Goal: Transaction & Acquisition: Purchase product/service

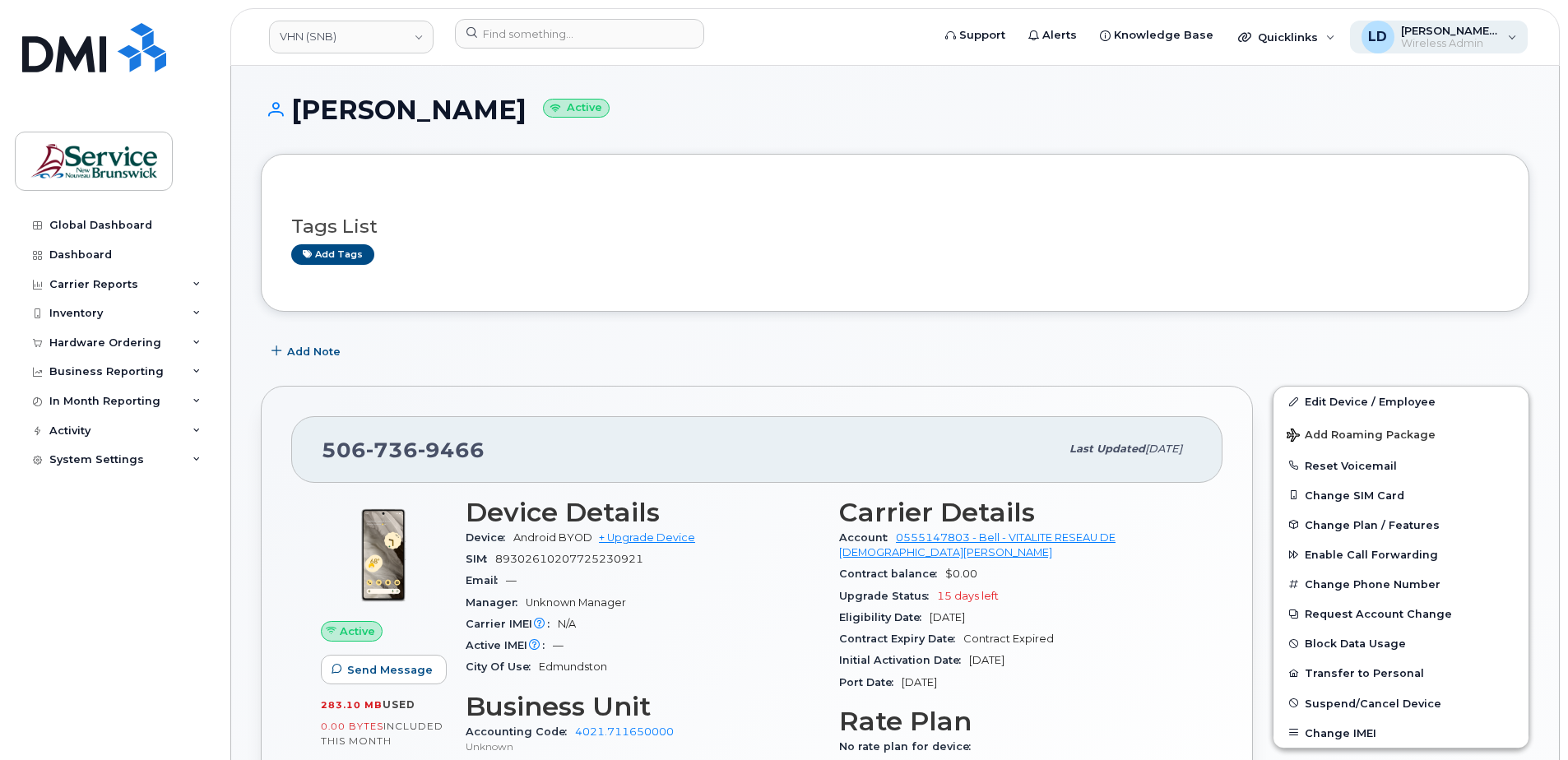
scroll to position [82, 0]
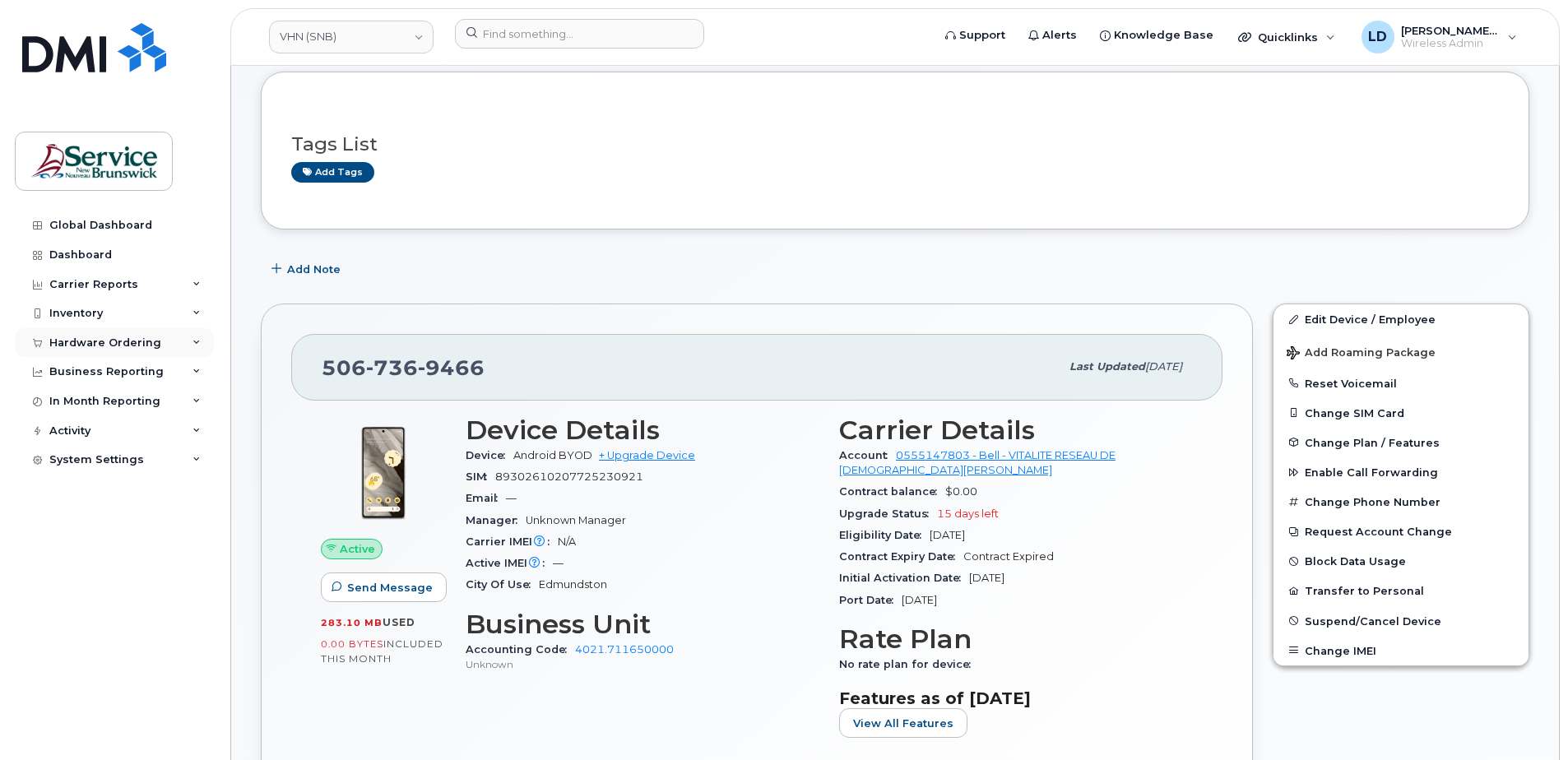
click at [65, 338] on div "Hardware Ordering" at bounding box center [105, 343] width 112 height 13
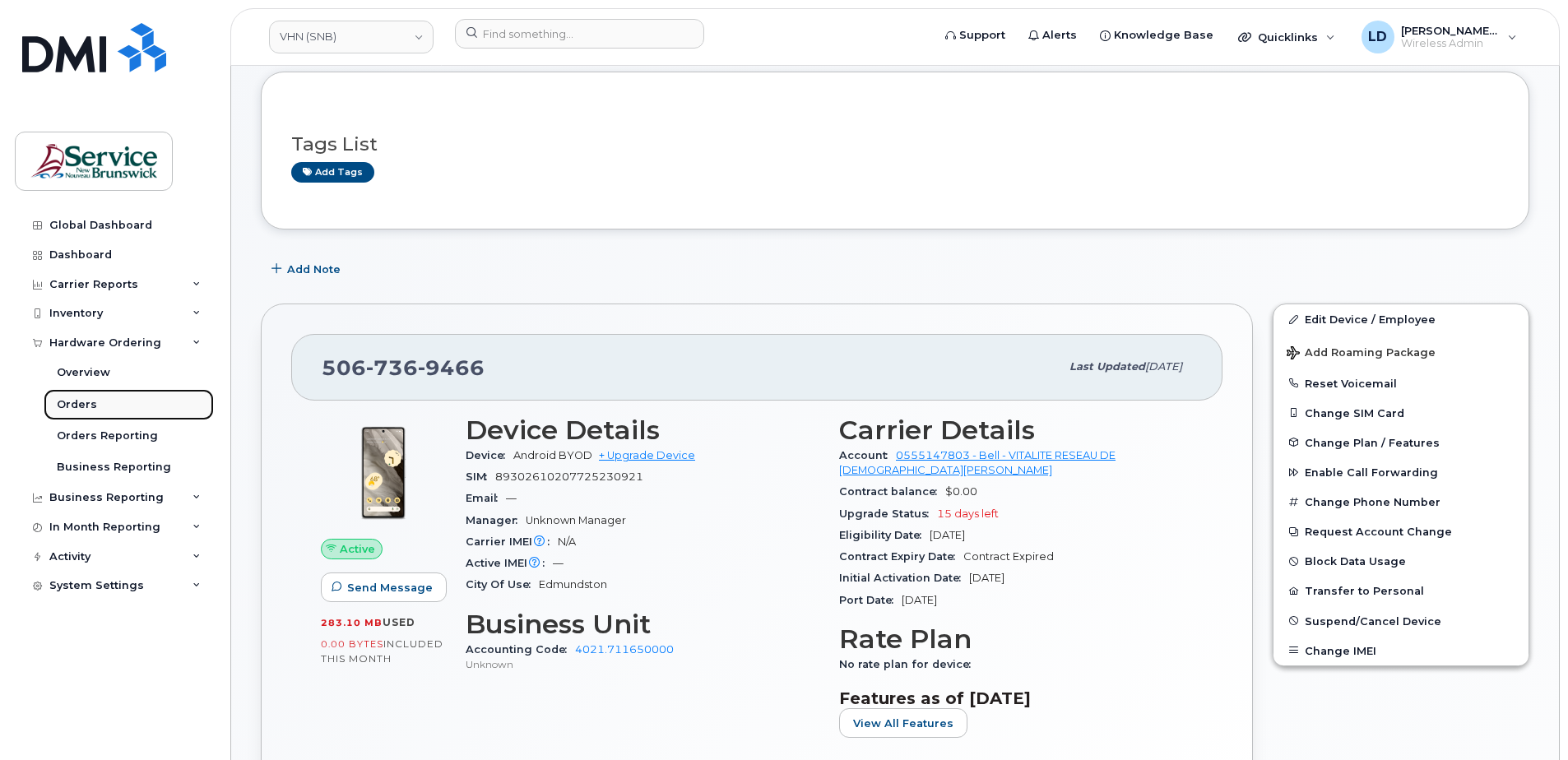
click at [73, 405] on div "Orders" at bounding box center [76, 404] width 41 height 15
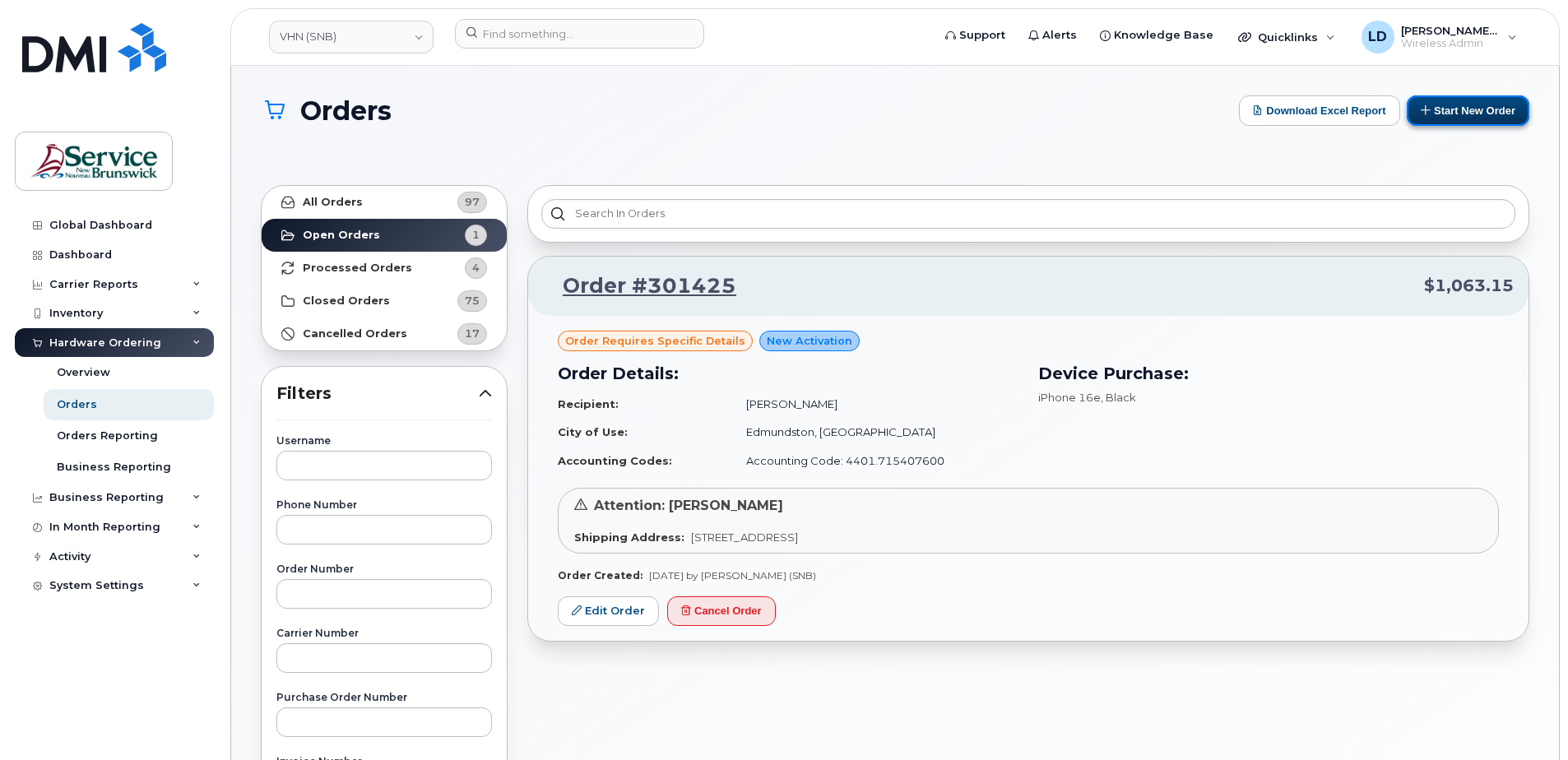
click at [1464, 109] on button "Start New Order" at bounding box center [1467, 110] width 122 height 31
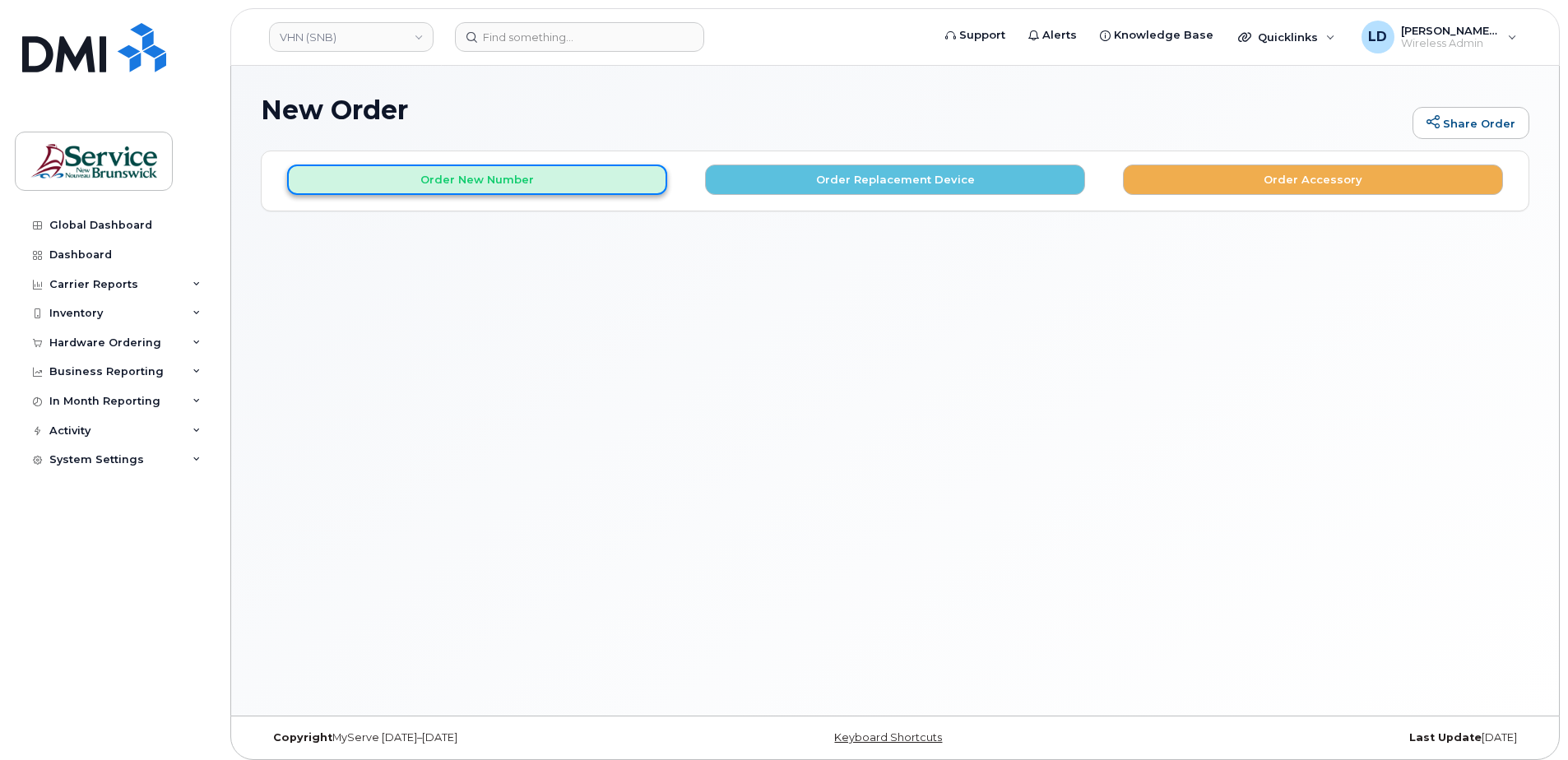
click at [436, 178] on button "Order New Number" at bounding box center [477, 180] width 380 height 31
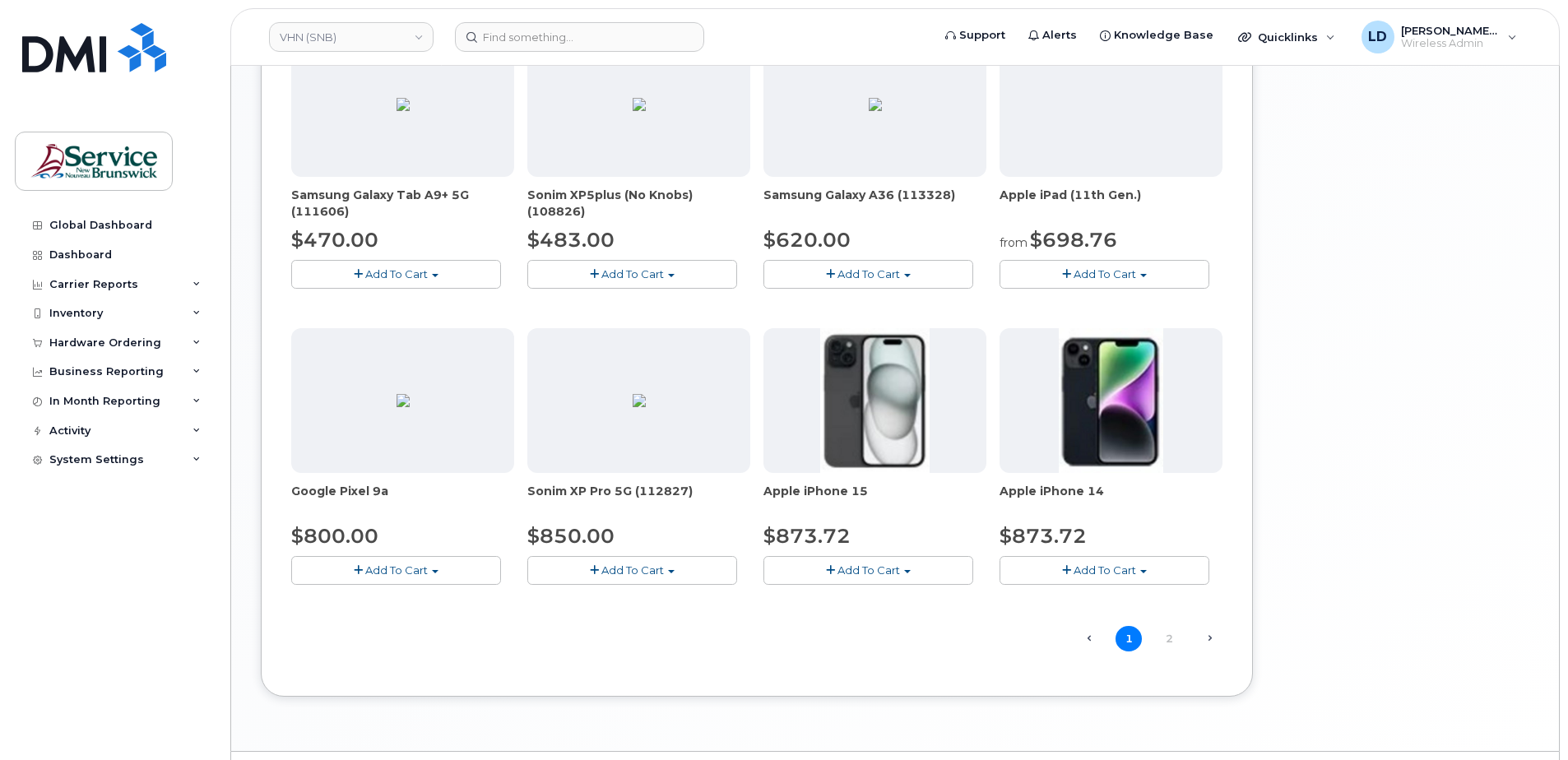
scroll to position [842, 0]
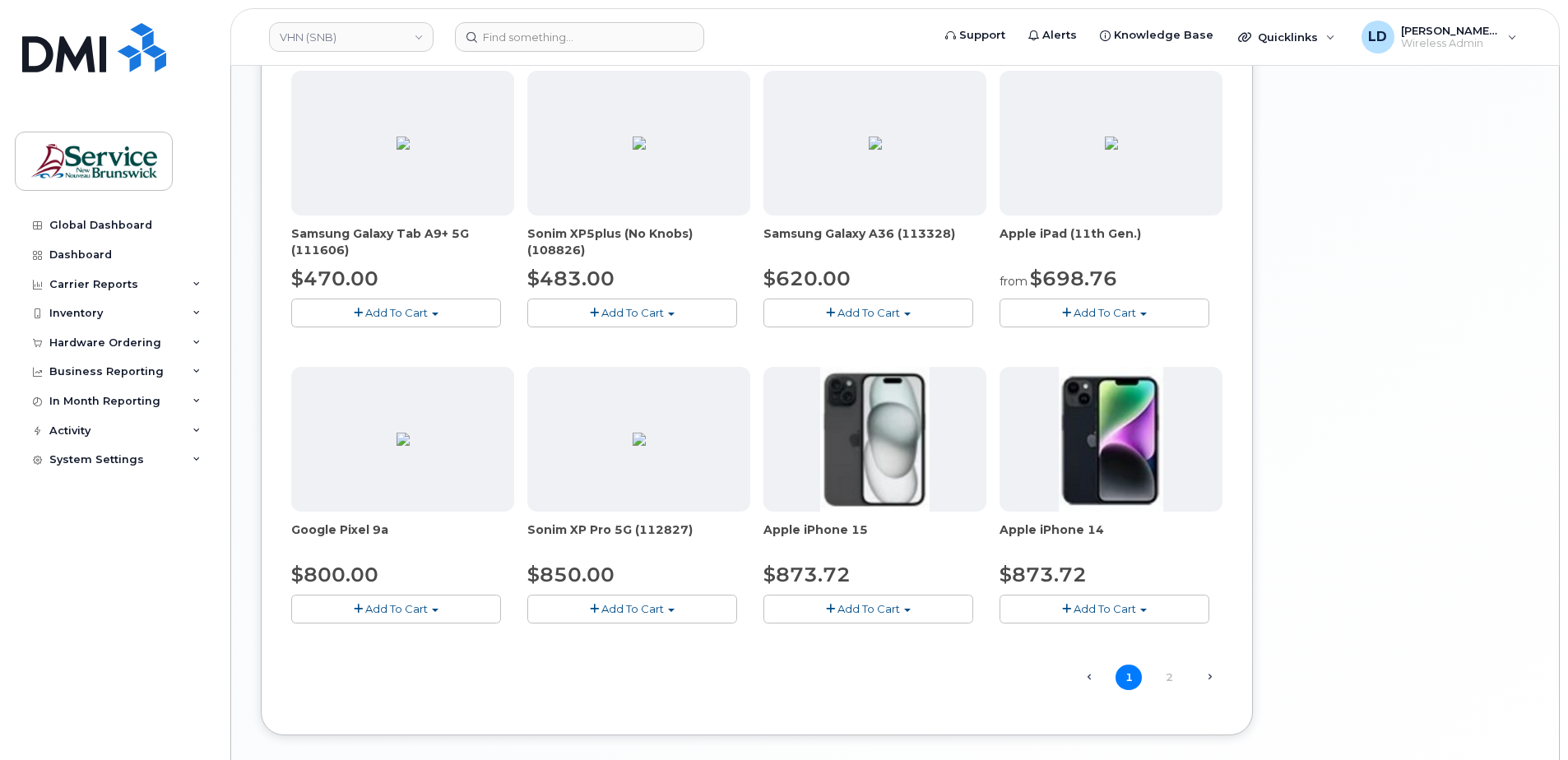
click at [852, 313] on span "Add To Cart" at bounding box center [868, 312] width 63 height 13
click at [860, 358] on link "$620.00 - 30-day activation (128GB model)" at bounding box center [902, 364] width 268 height 21
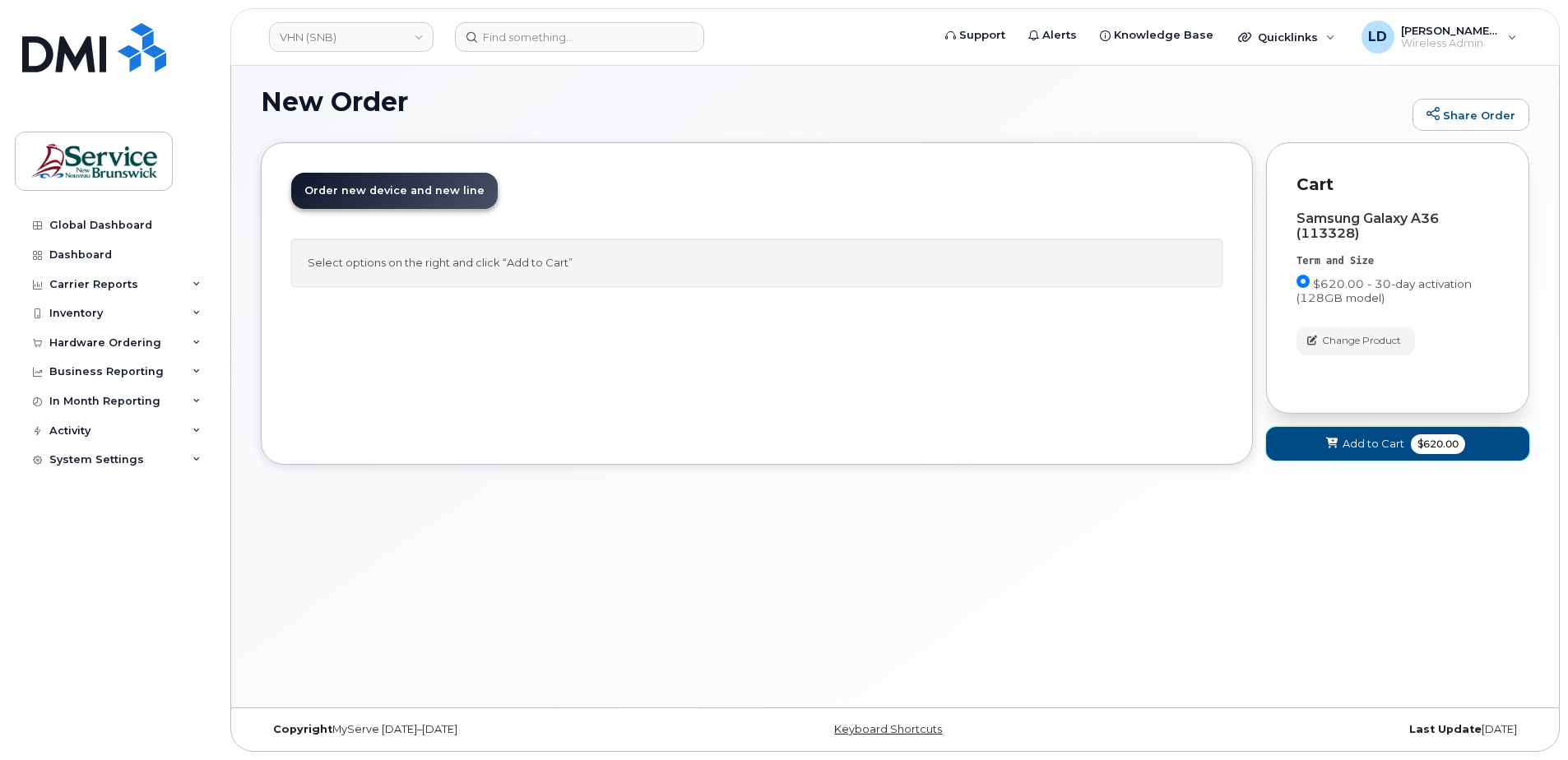
click at [1361, 440] on span "Add to Cart" at bounding box center [1373, 444] width 62 height 16
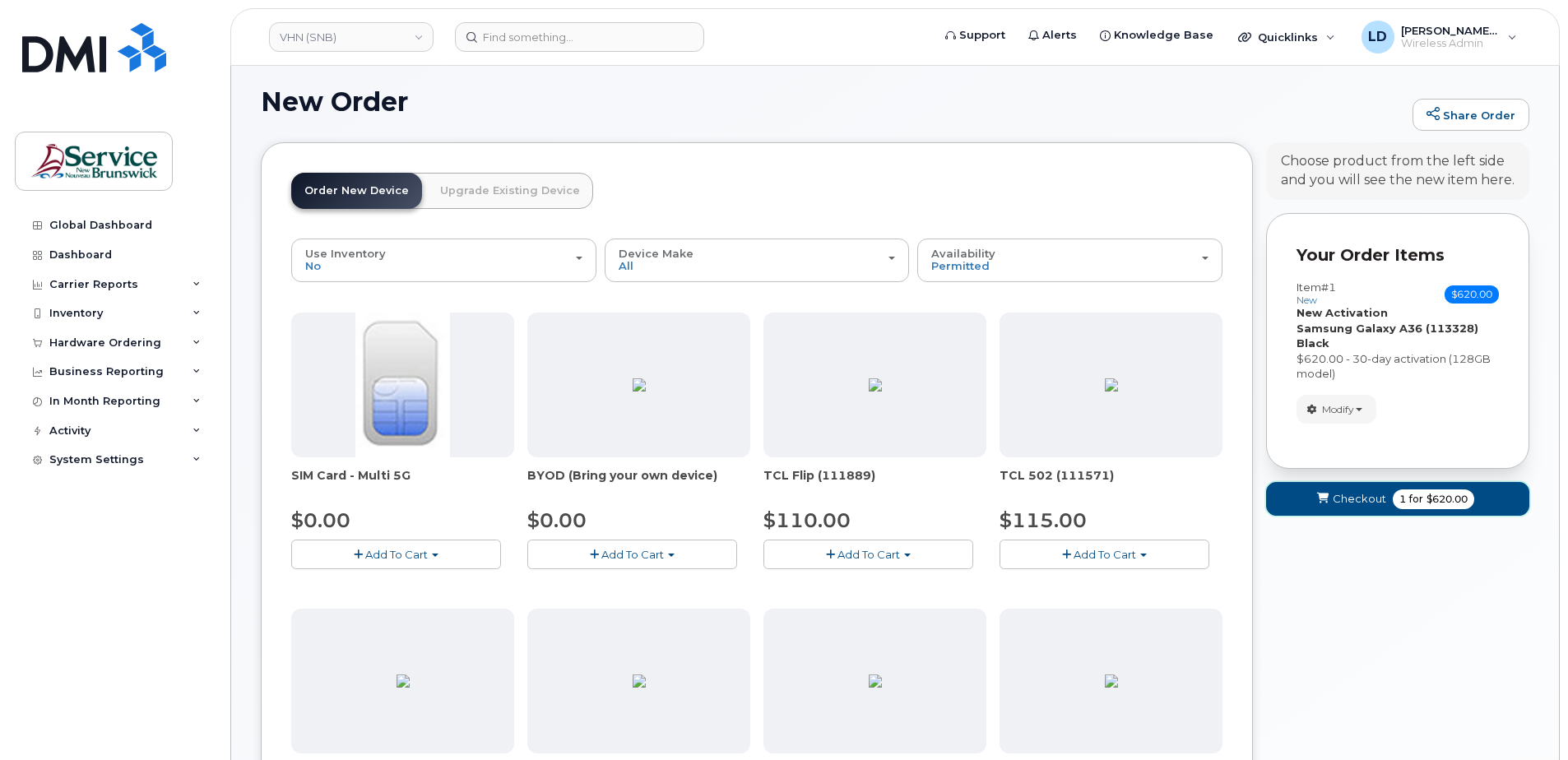
click at [1354, 505] on span "Checkout" at bounding box center [1359, 499] width 54 height 16
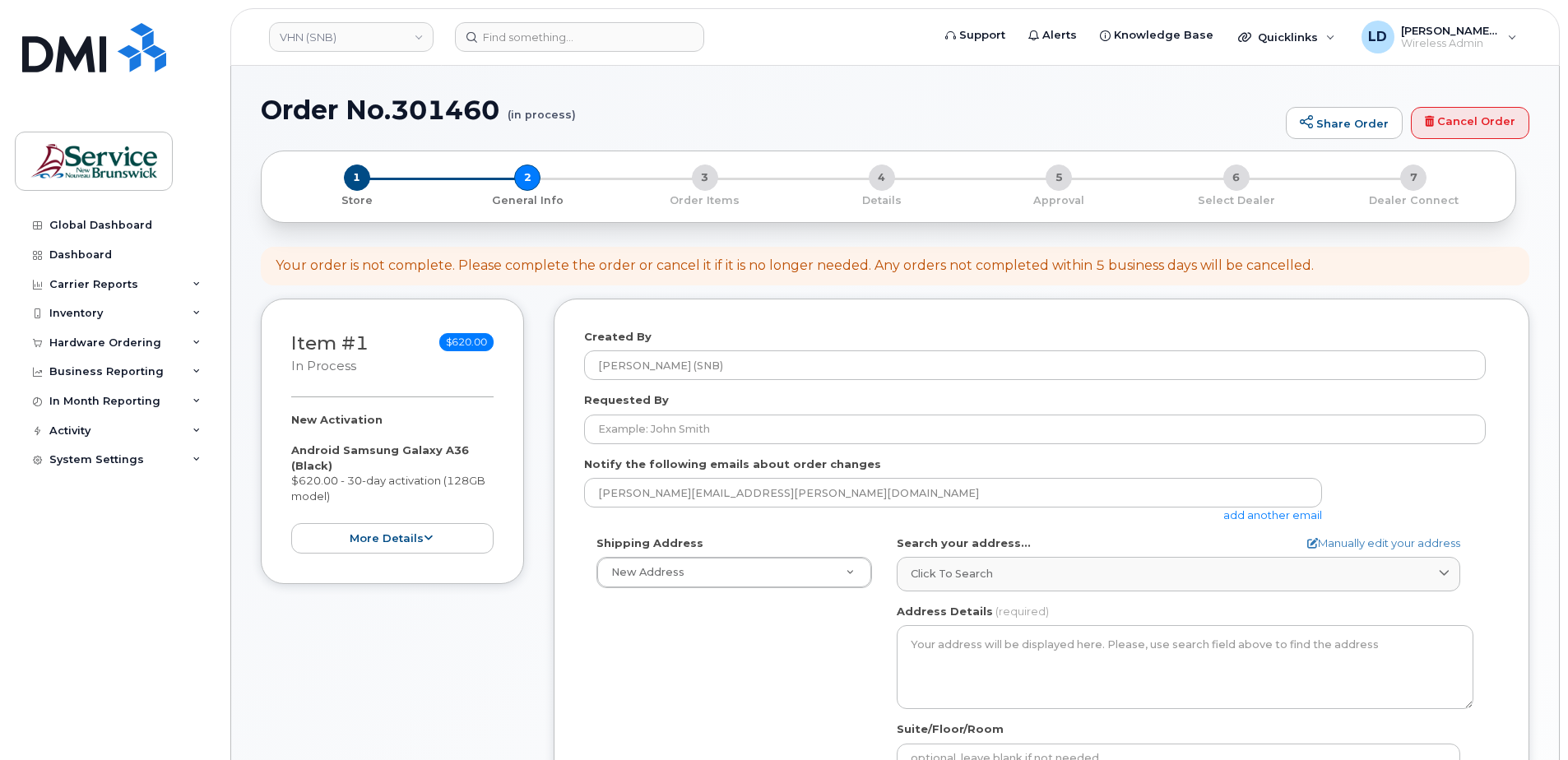
select select
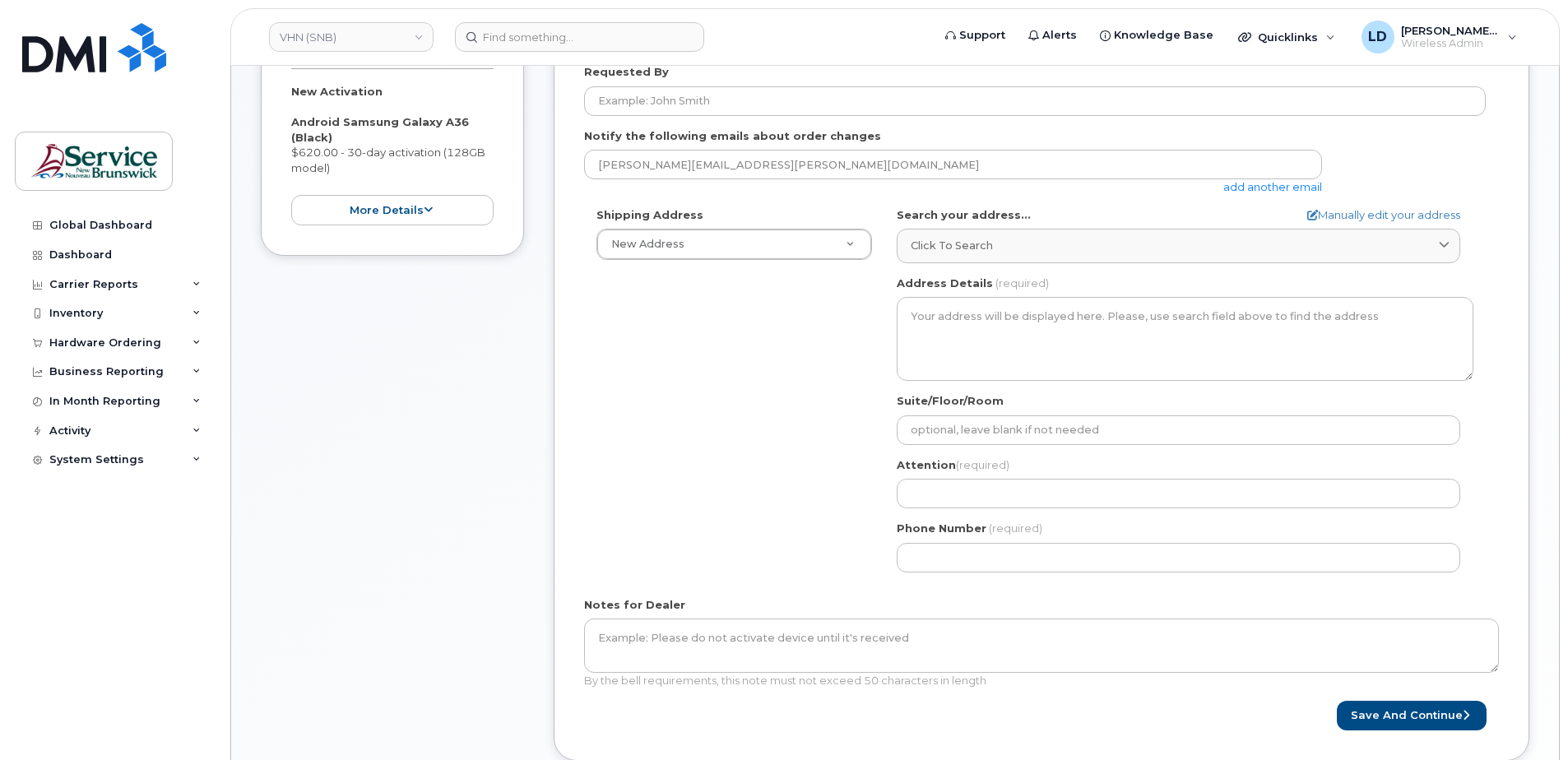
scroll to position [329, 0]
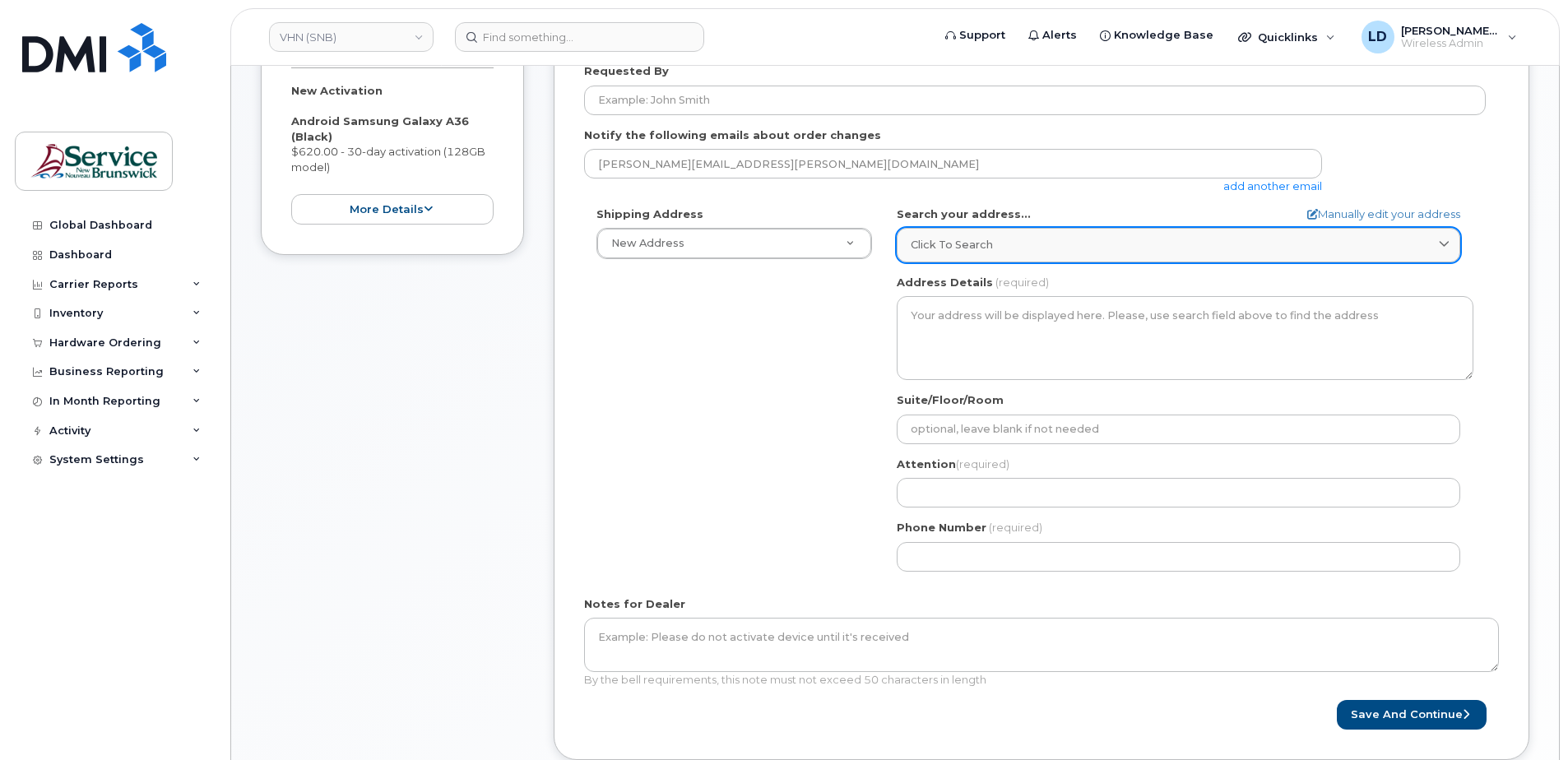
click at [955, 242] on span "Click to search" at bounding box center [951, 245] width 82 height 16
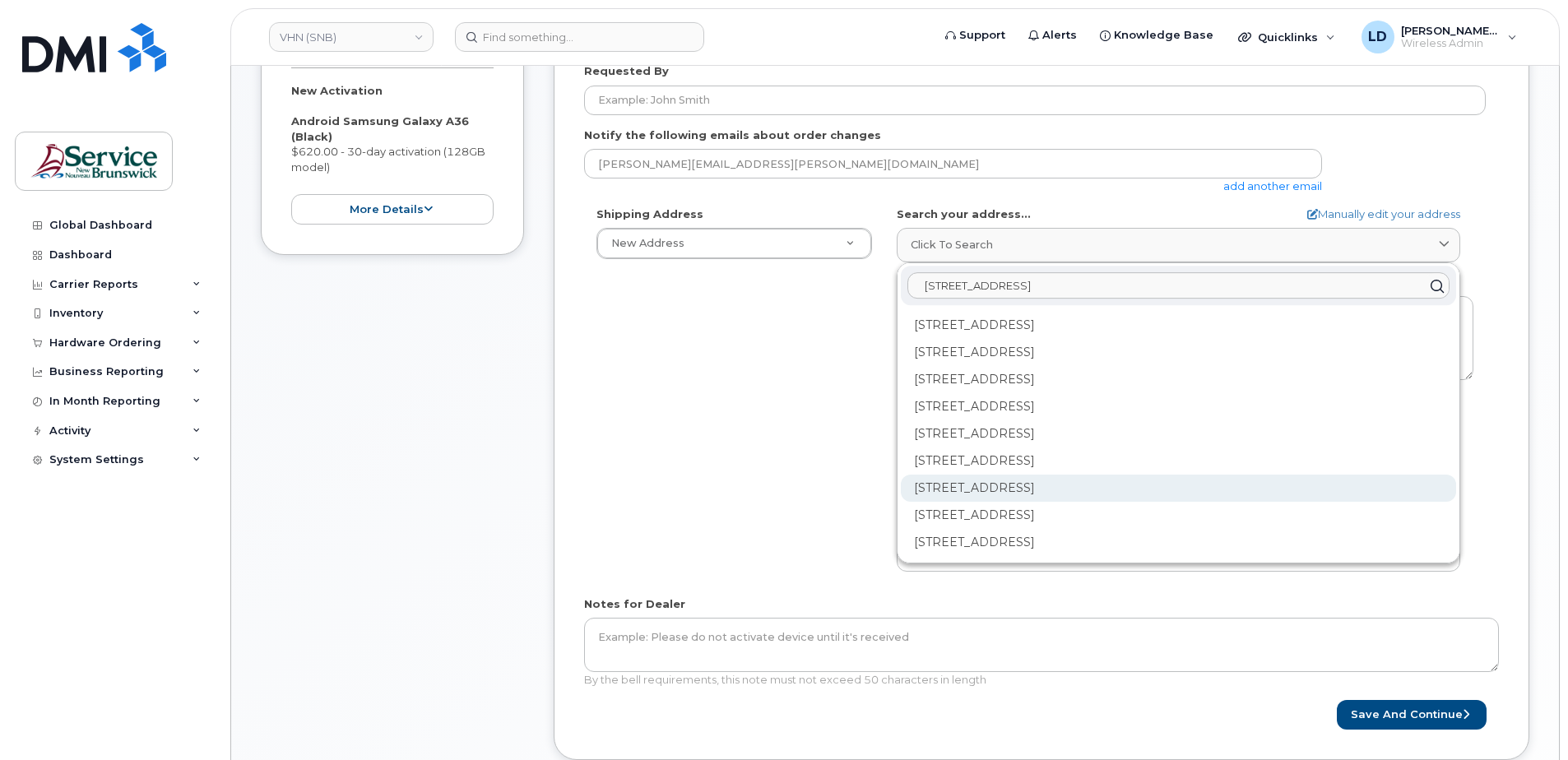
type input "15 rue de l'eglise Edmundston"
click at [930, 481] on div "202-15 Rue De l'Église Edmundston NB E3V 1J3" at bounding box center [1178, 488] width 555 height 27
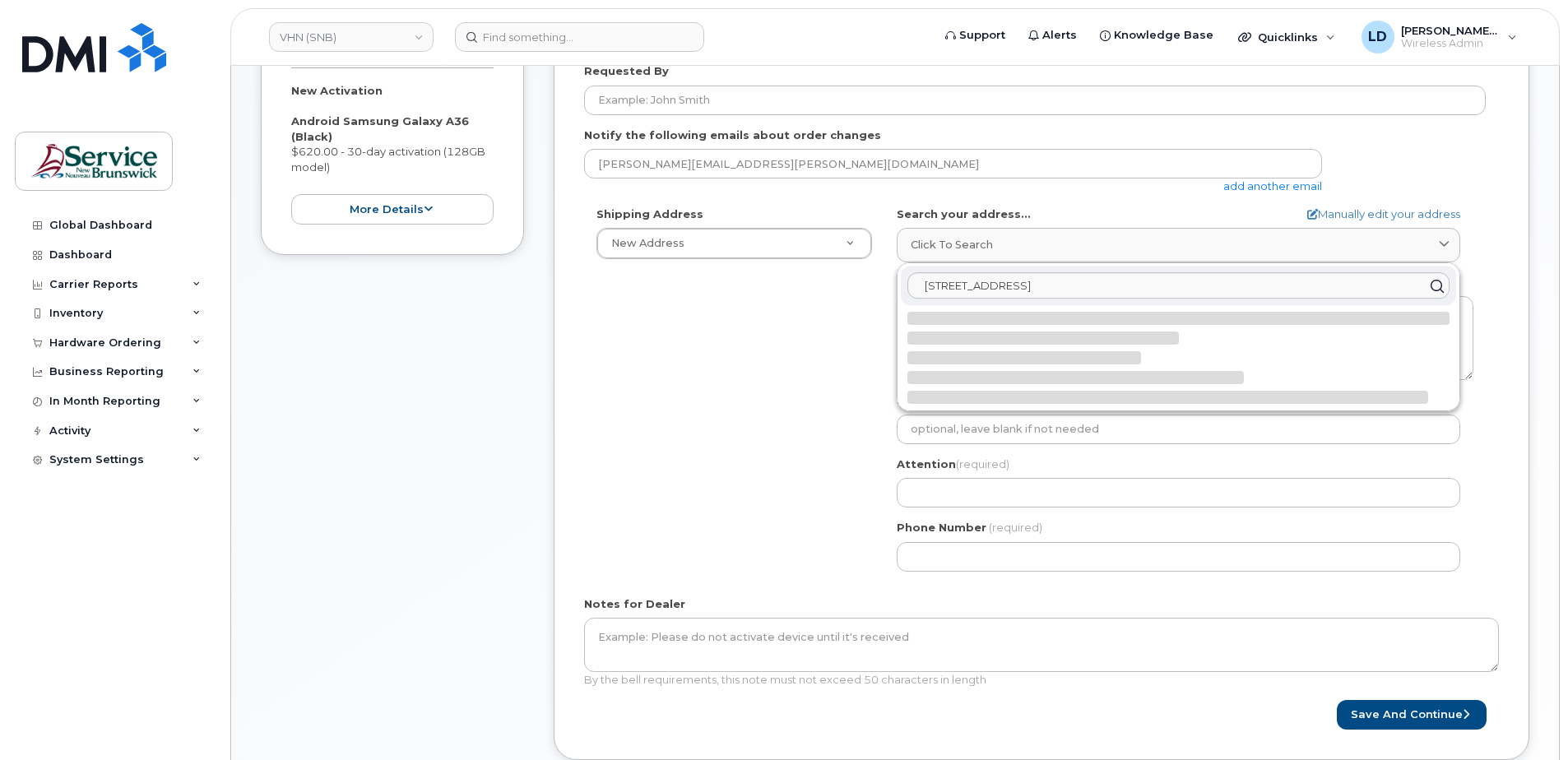
select select
type textarea "202-15 Rue De l'Église EDMUNDSTON NB E3V 1J3 CANADA"
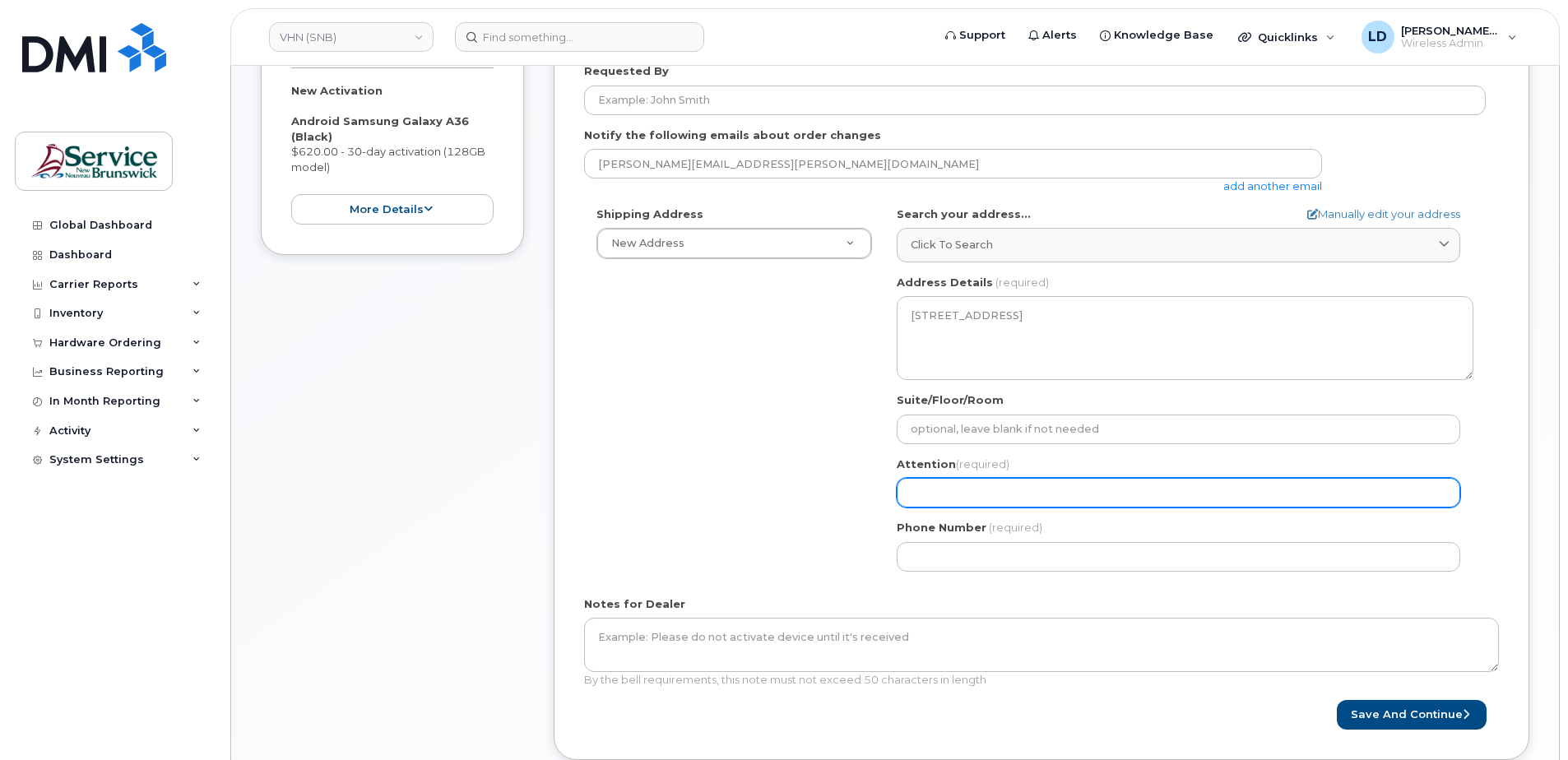
click at [931, 486] on input "Attention (required)" at bounding box center [1178, 493] width 563 height 30
select select
type input "D"
select select
type input "Da"
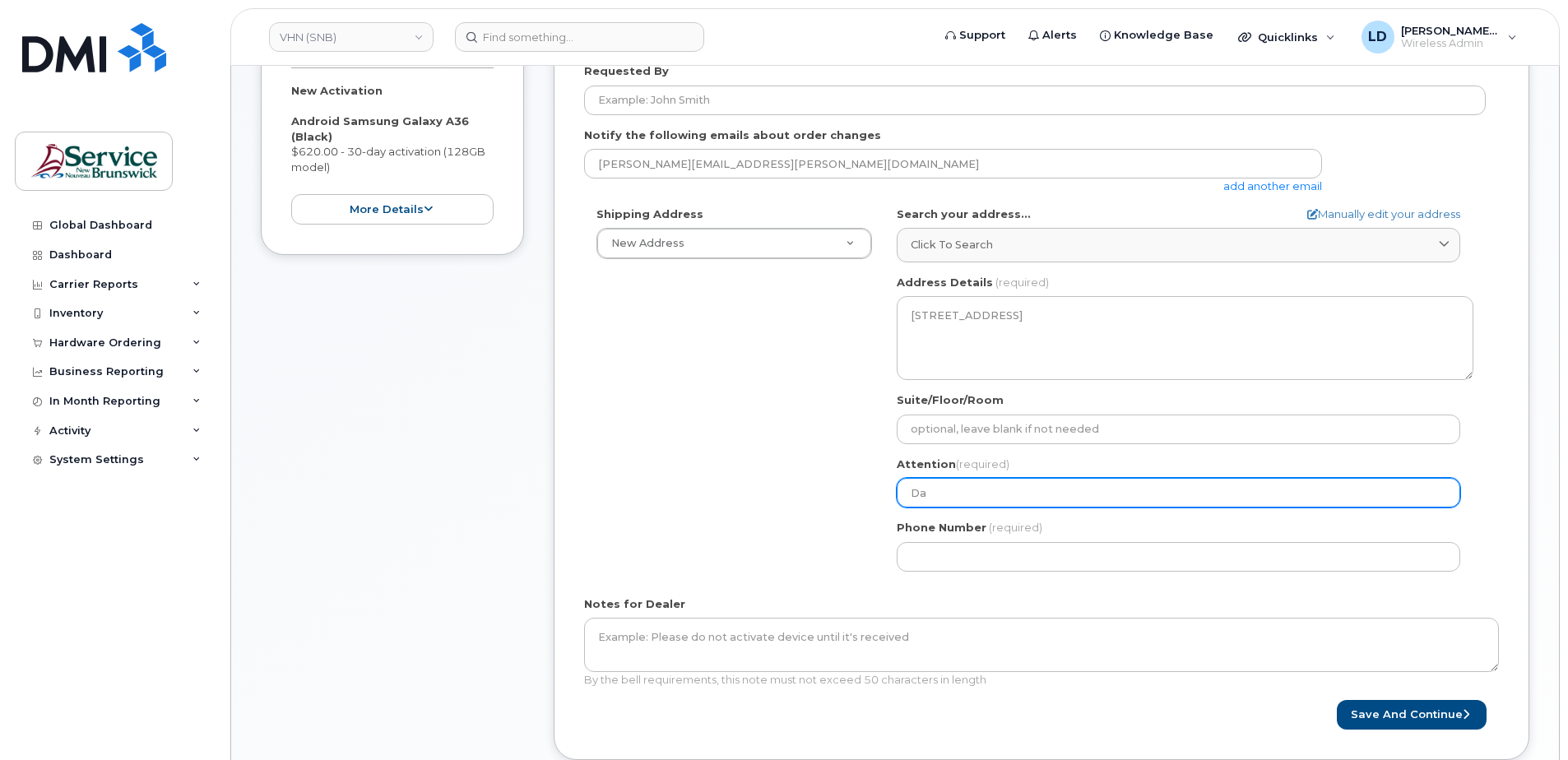
select select
type input "Dan"
select select
type input "Dani"
select select
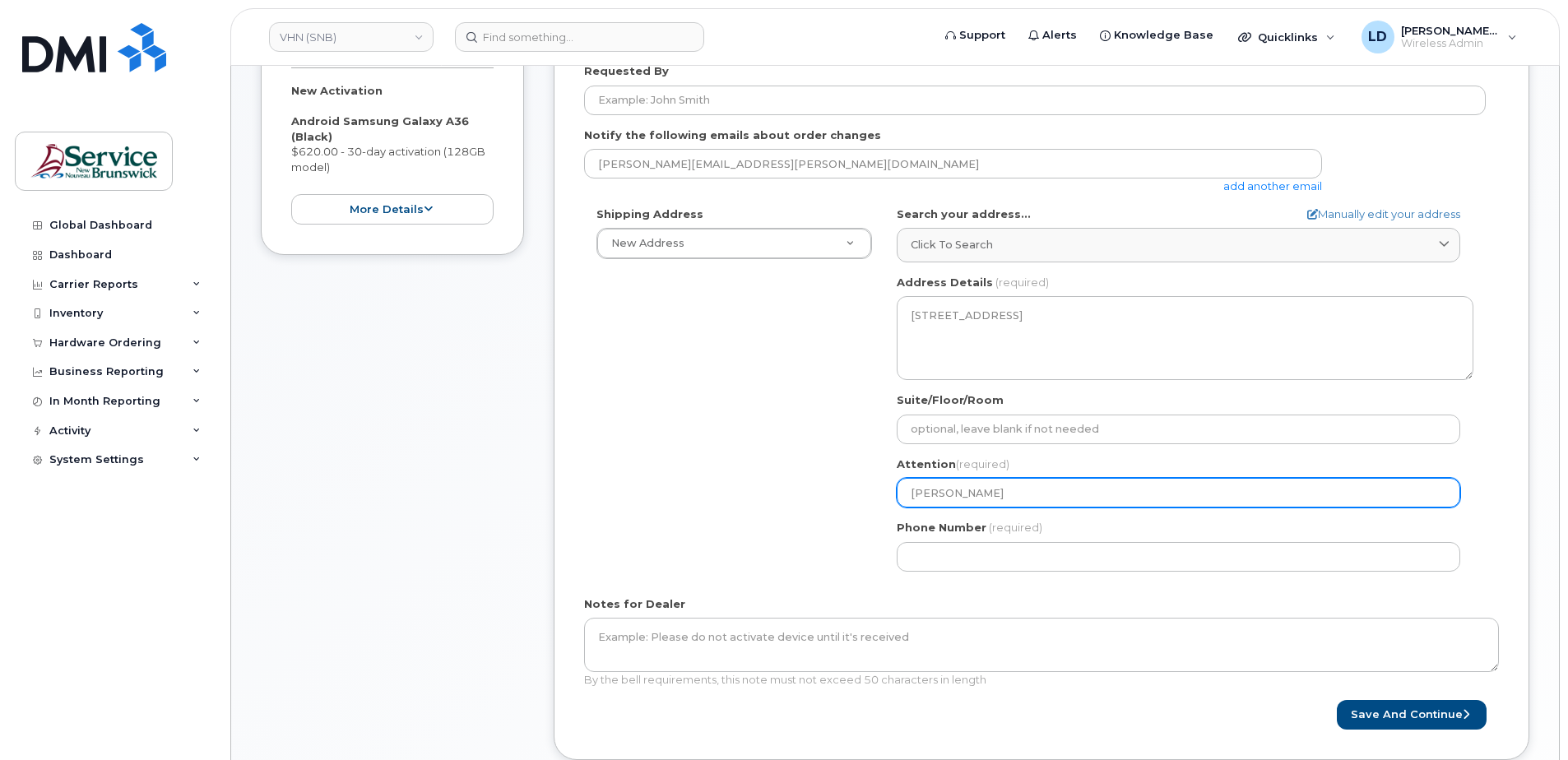
type input "Danie"
select select
type input "Daniel"
select select
type input "Daniel L"
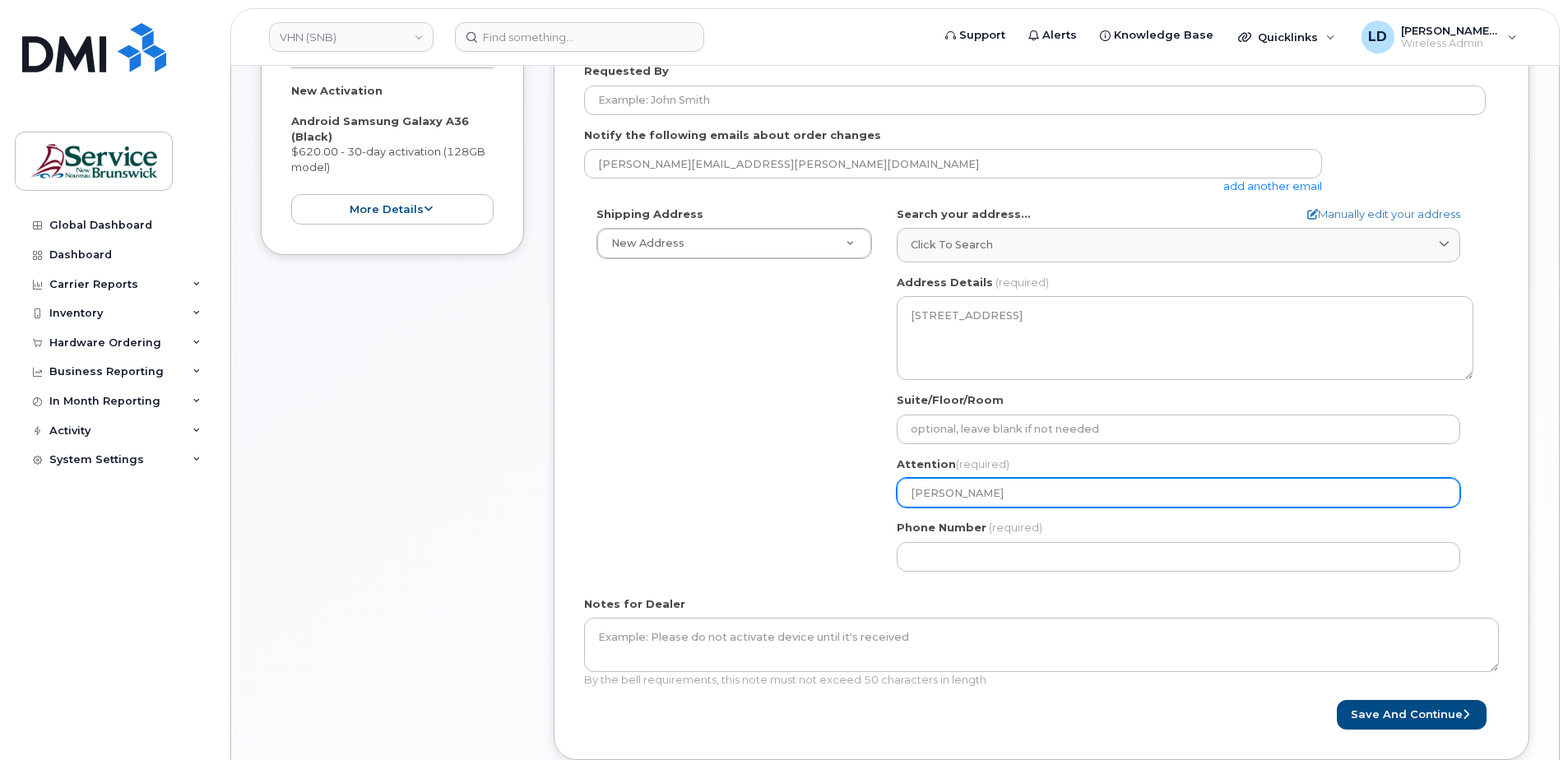
select select
type input "Daniel Le"
select select
type input "Daniel Lev"
select select
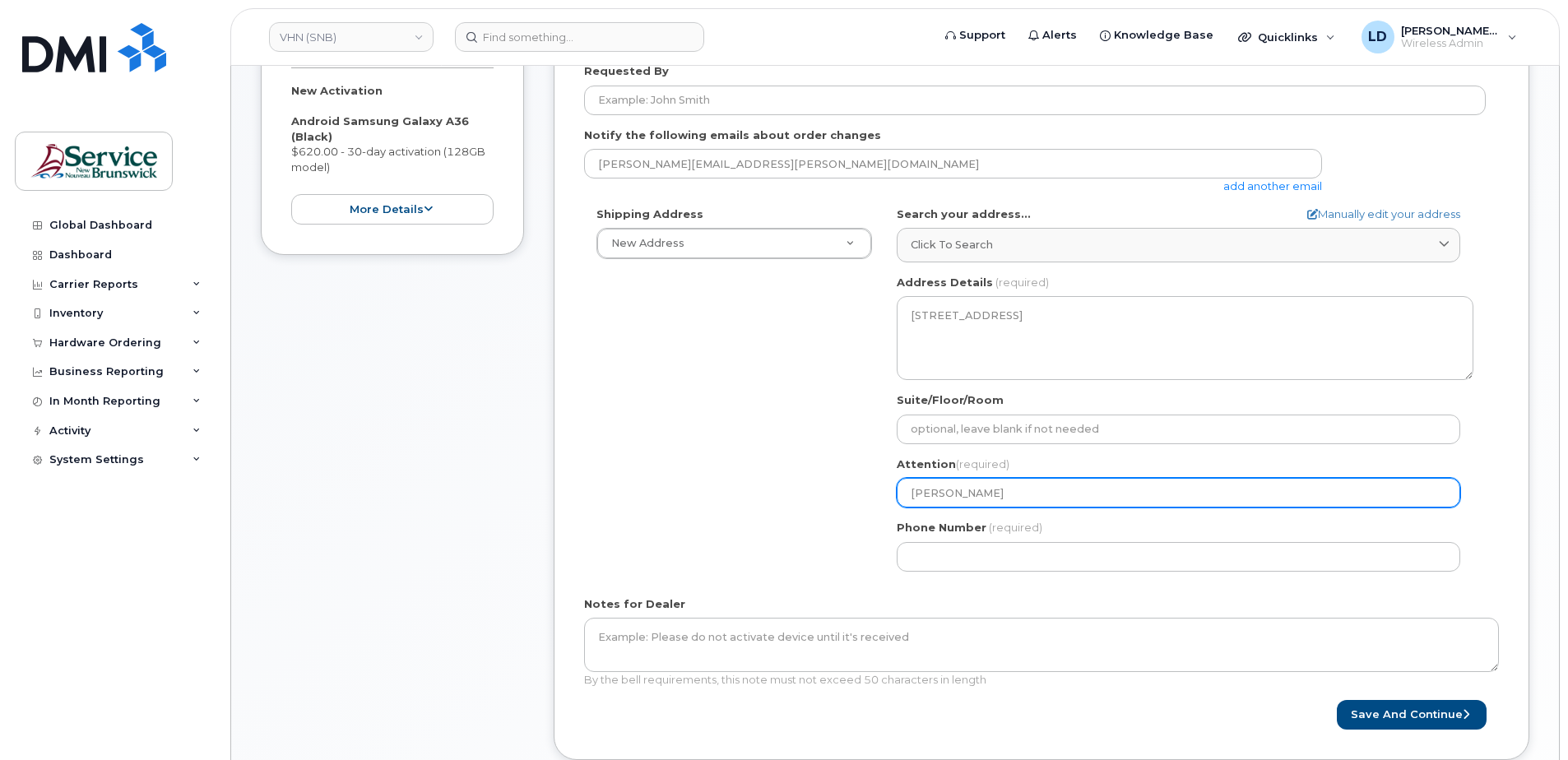
type input "Daniel Leve"
select select
type input "Daniel Leves"
select select
type input "Daniel Levesu"
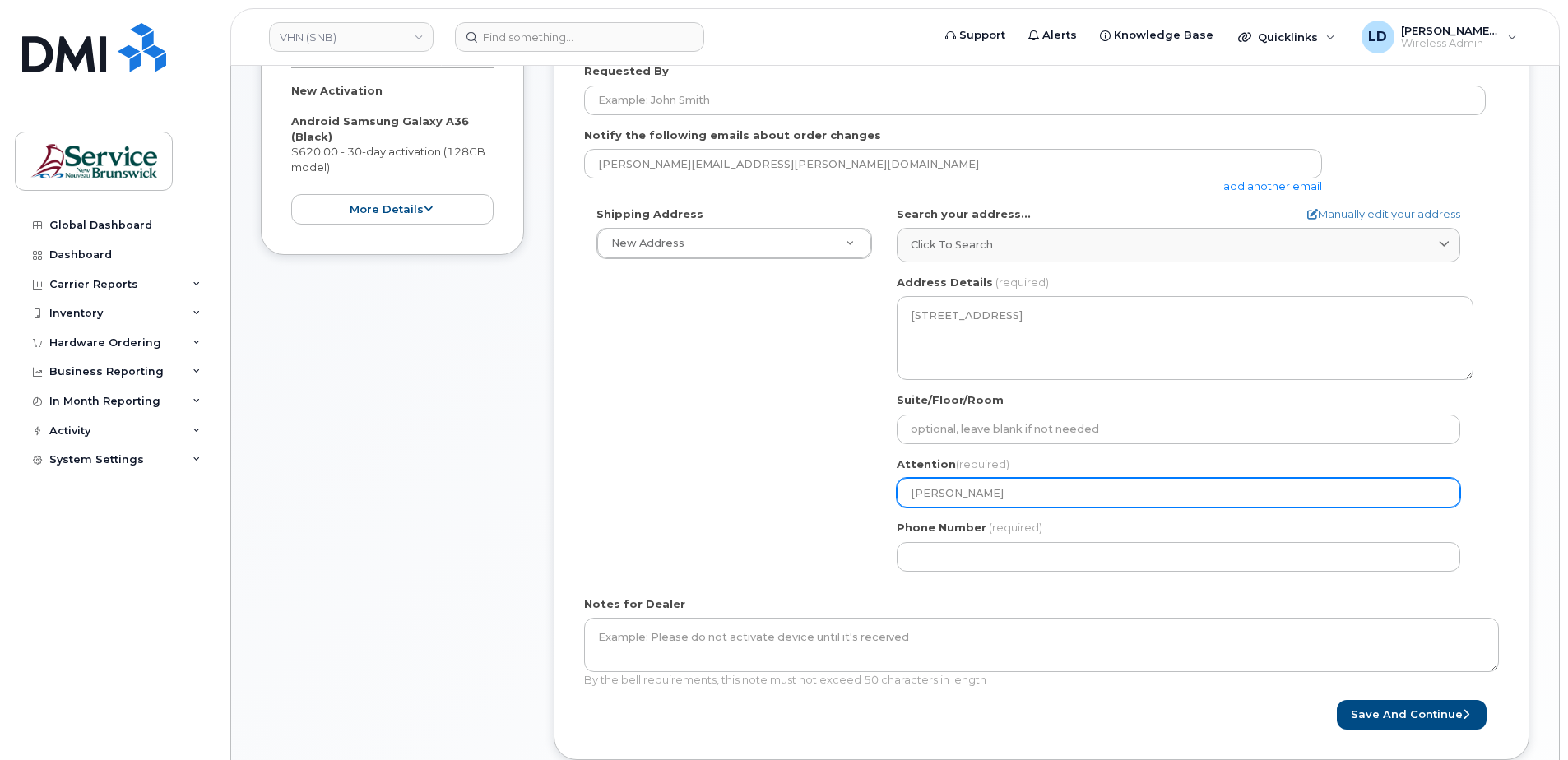
select select
type input "Daniel Leves"
select select
type input "Daniel Levesq"
select select
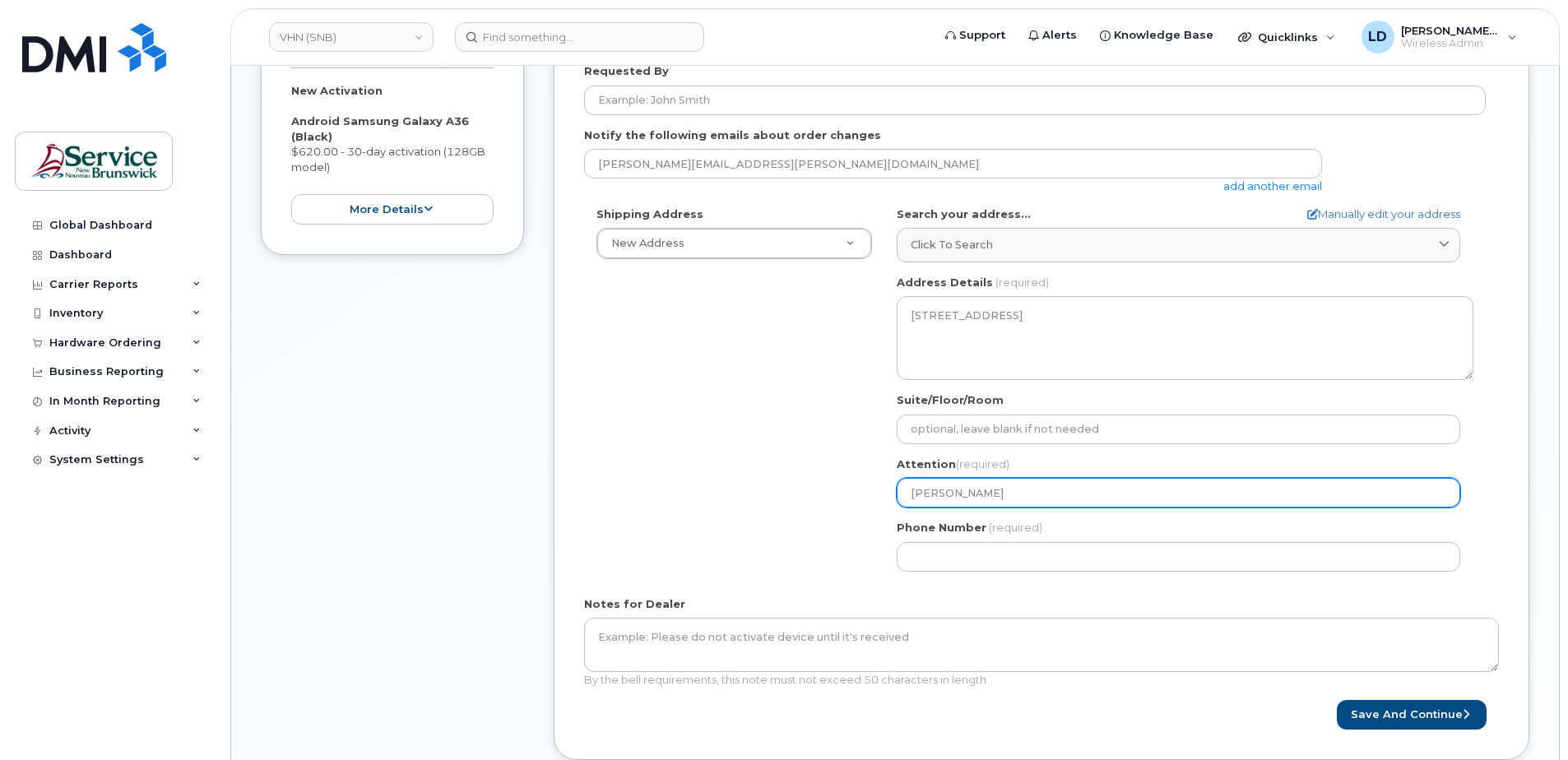
type input "Daniel Levesqu"
select select
type input "[PERSON_NAME]"
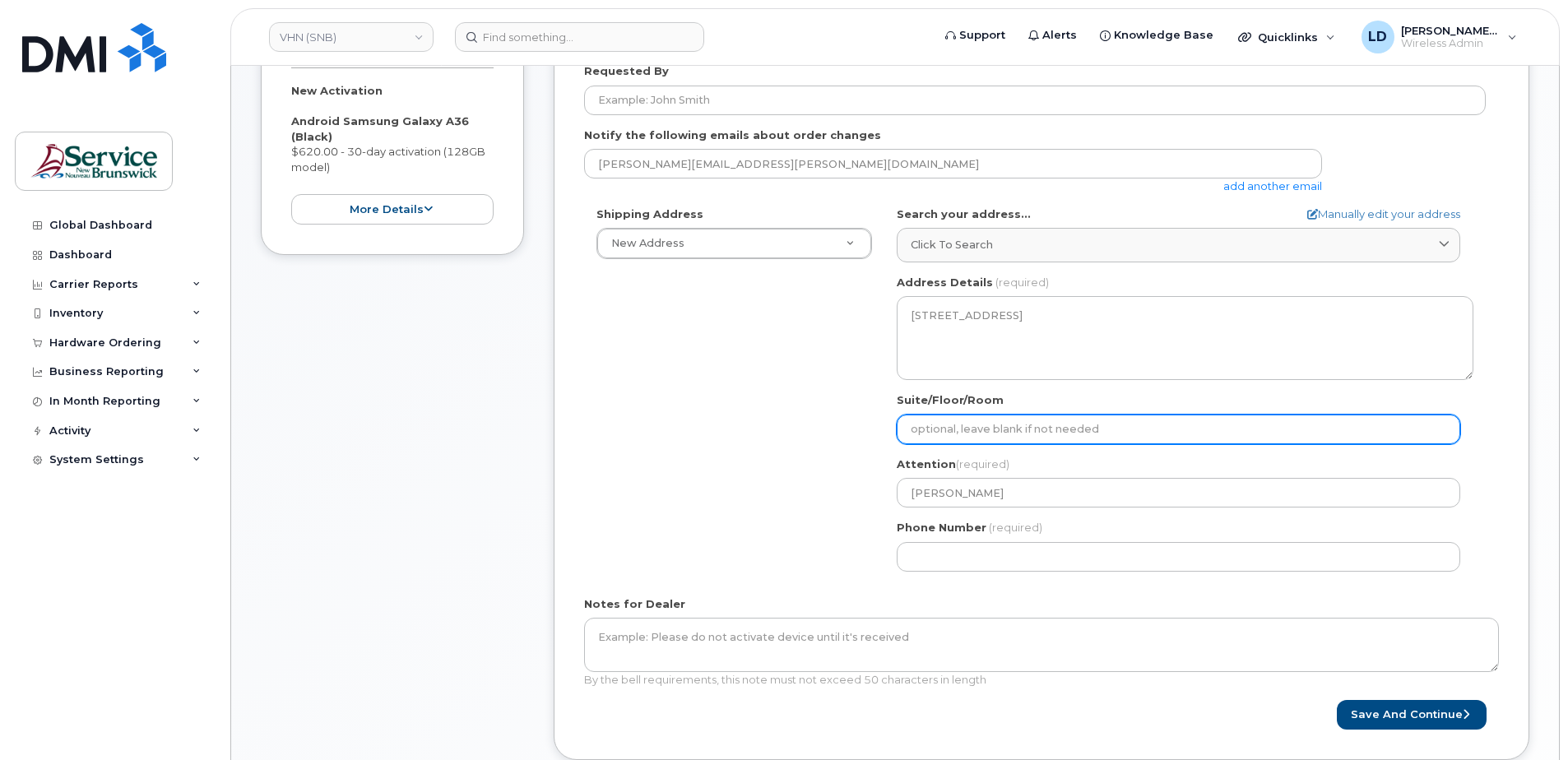
click at [932, 429] on input "Suite/Floor/Room" at bounding box center [1178, 429] width 563 height 30
paste input "WO0000000488589"
select select
type input "WO0000000488589"
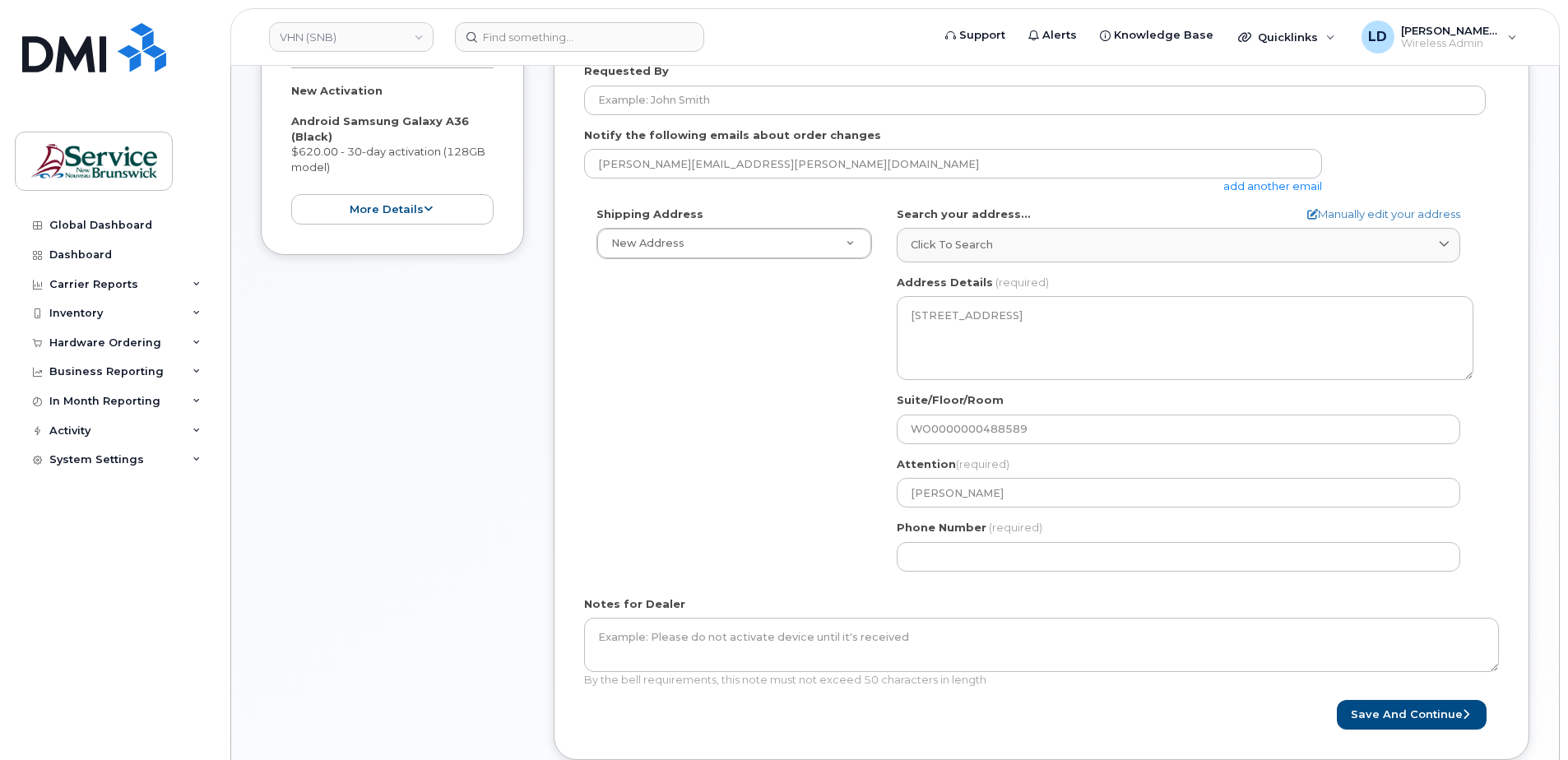
click at [848, 457] on div "Shipping Address New Address New Address ASD-E Main Office ASD-N Bathurst Educa…" at bounding box center [1035, 395] width 902 height 378
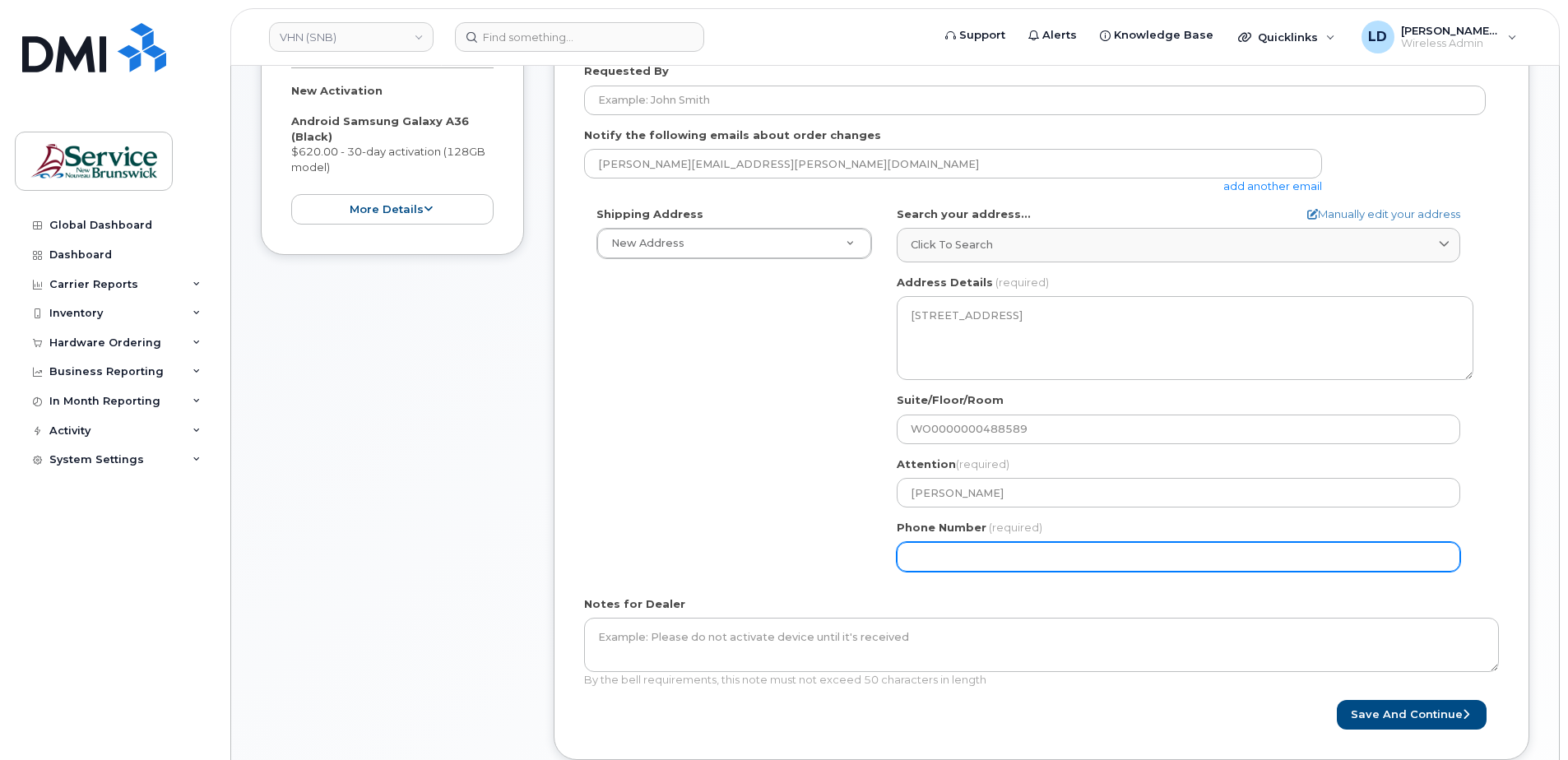
click at [975, 559] on input "Phone Number" at bounding box center [1178, 557] width 563 height 30
type input "5068383572"
type input "202-15 Rue De l'Église"
select select
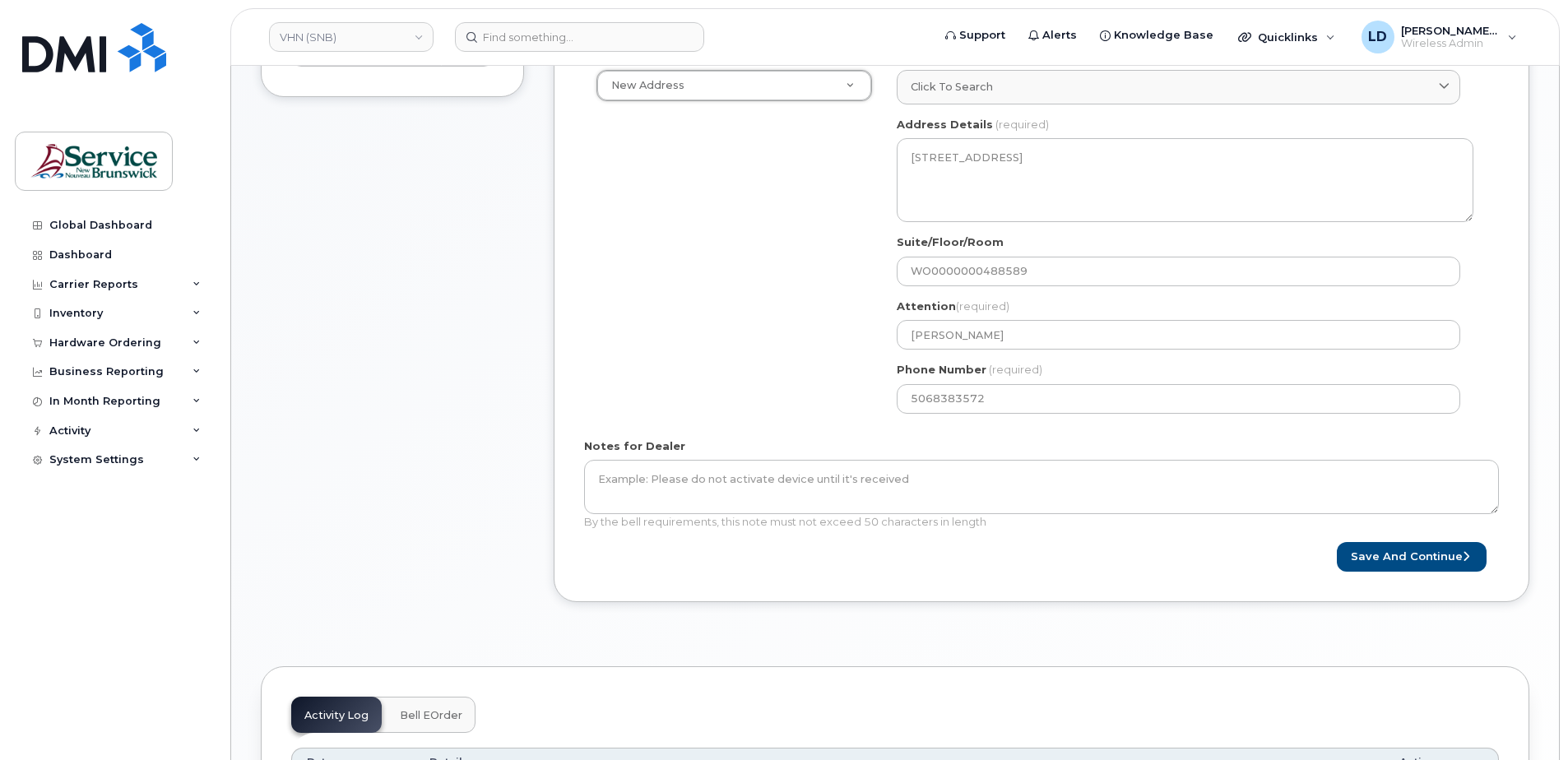
scroll to position [494, 0]
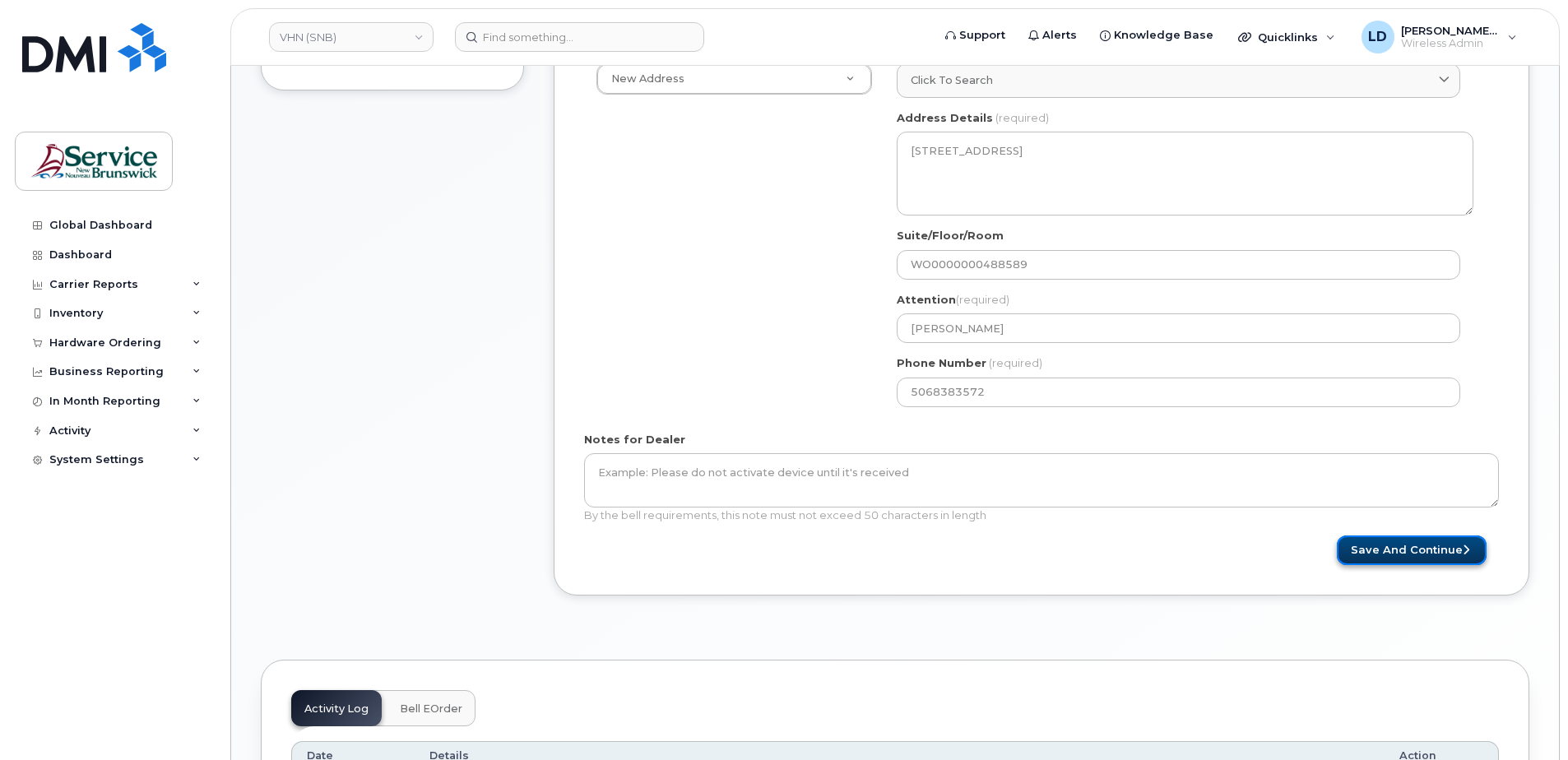
click at [1401, 551] on button "Save and Continue" at bounding box center [1411, 550] width 150 height 31
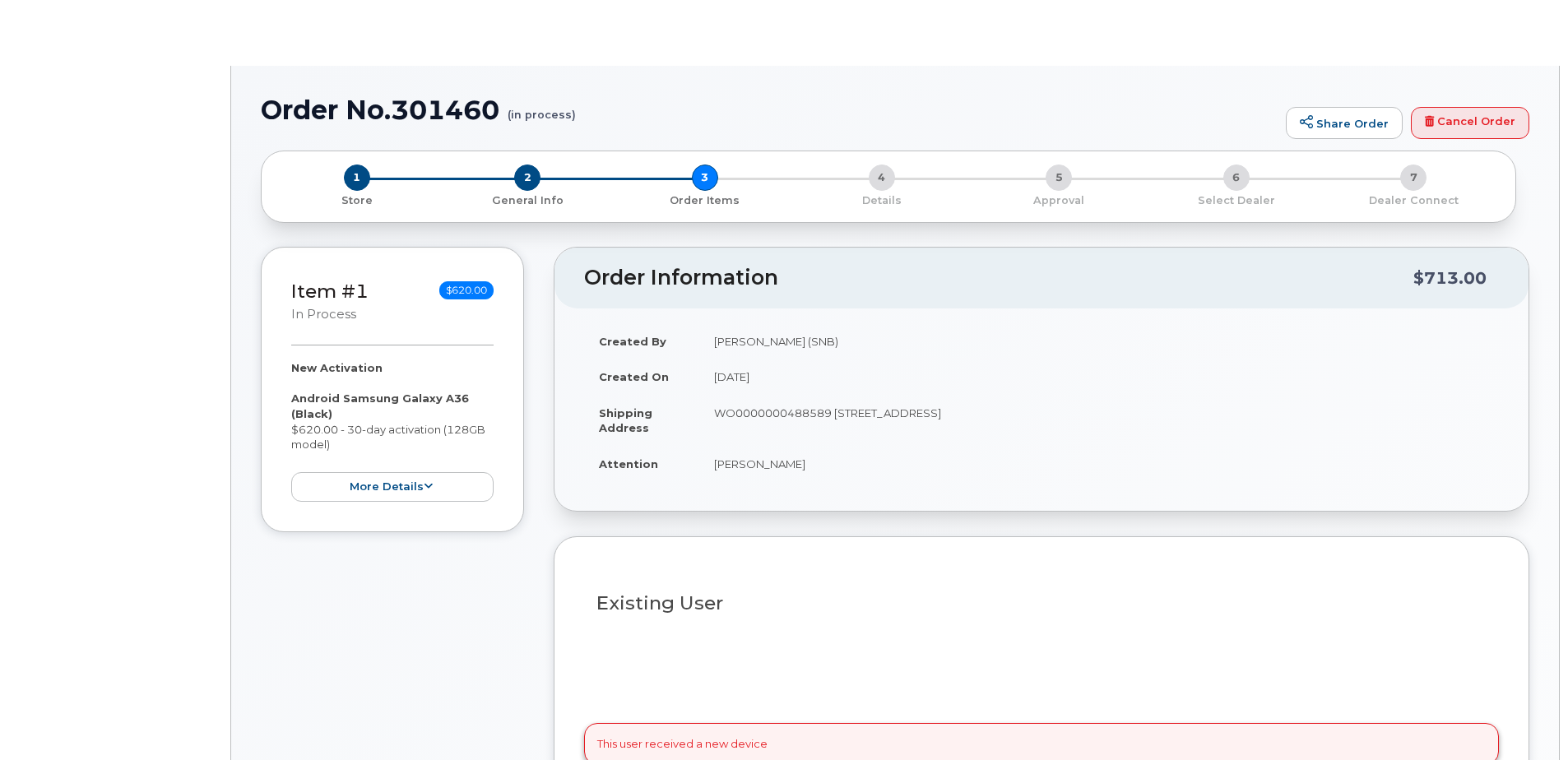
select select
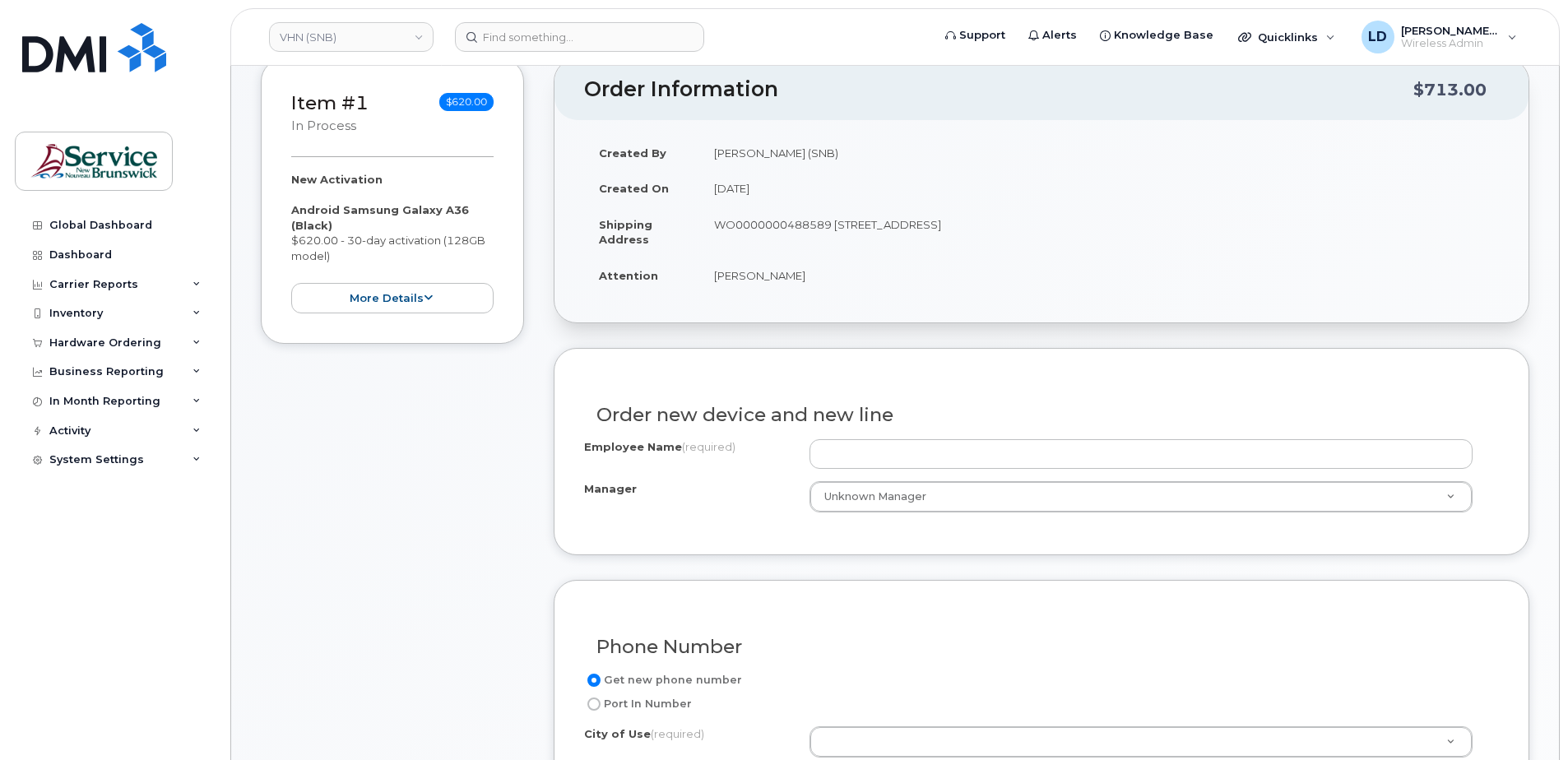
scroll to position [246, 0]
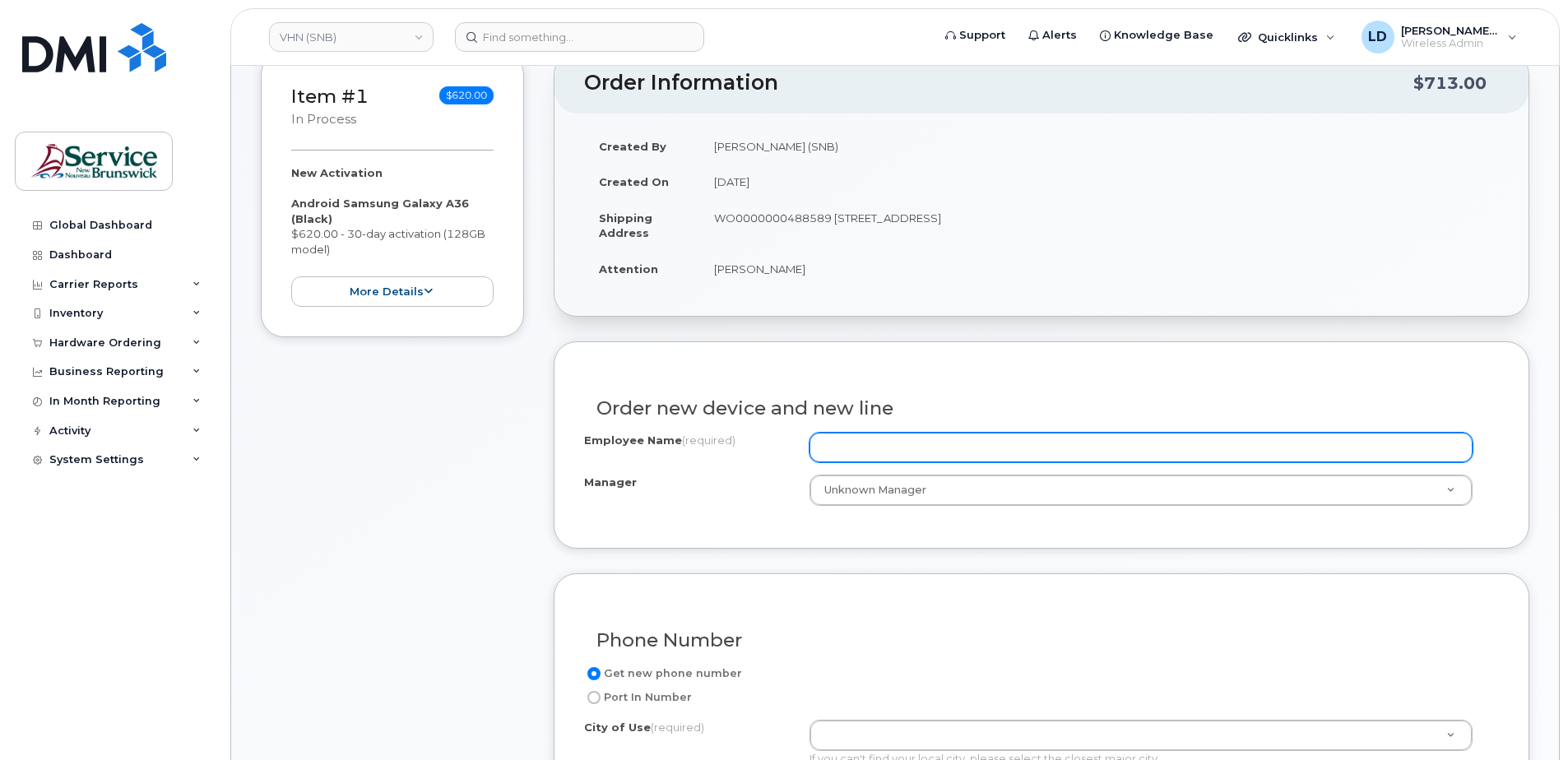
click at [877, 434] on input "Employee Name (required)" at bounding box center [1141, 448] width 663 height 30
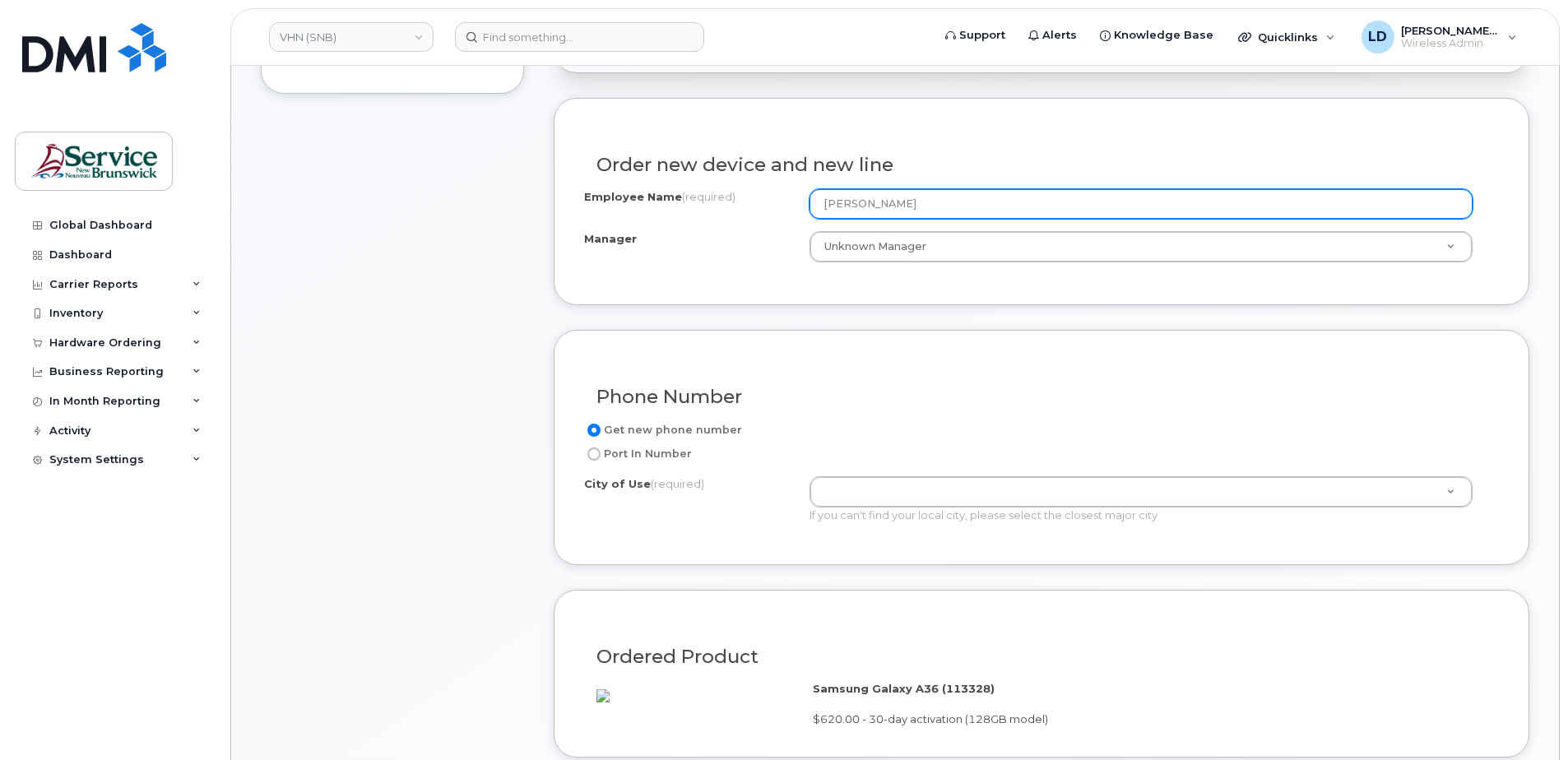
scroll to position [494, 0]
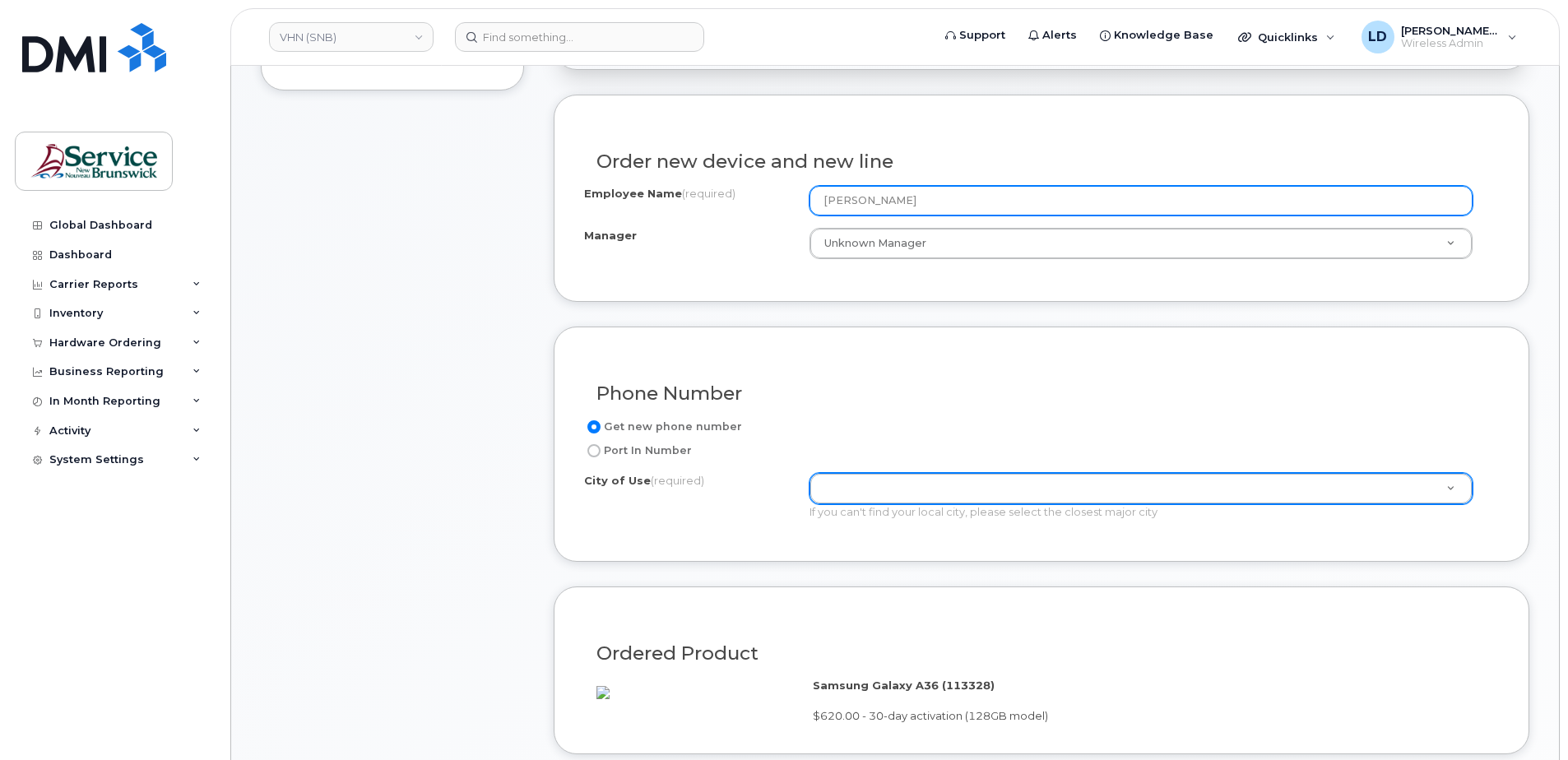
type input "[PERSON_NAME]"
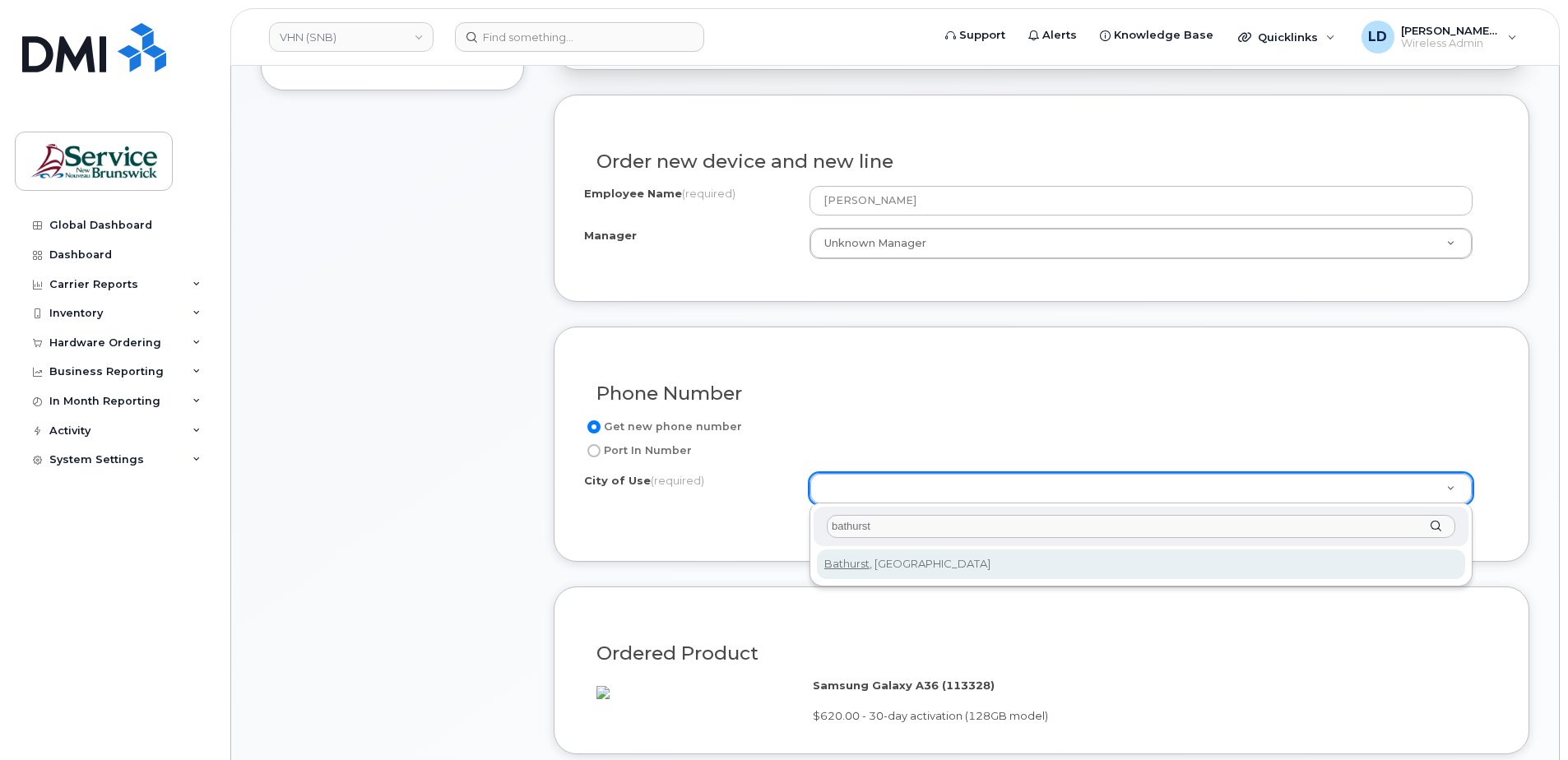
type input "bathurst"
type input "1368"
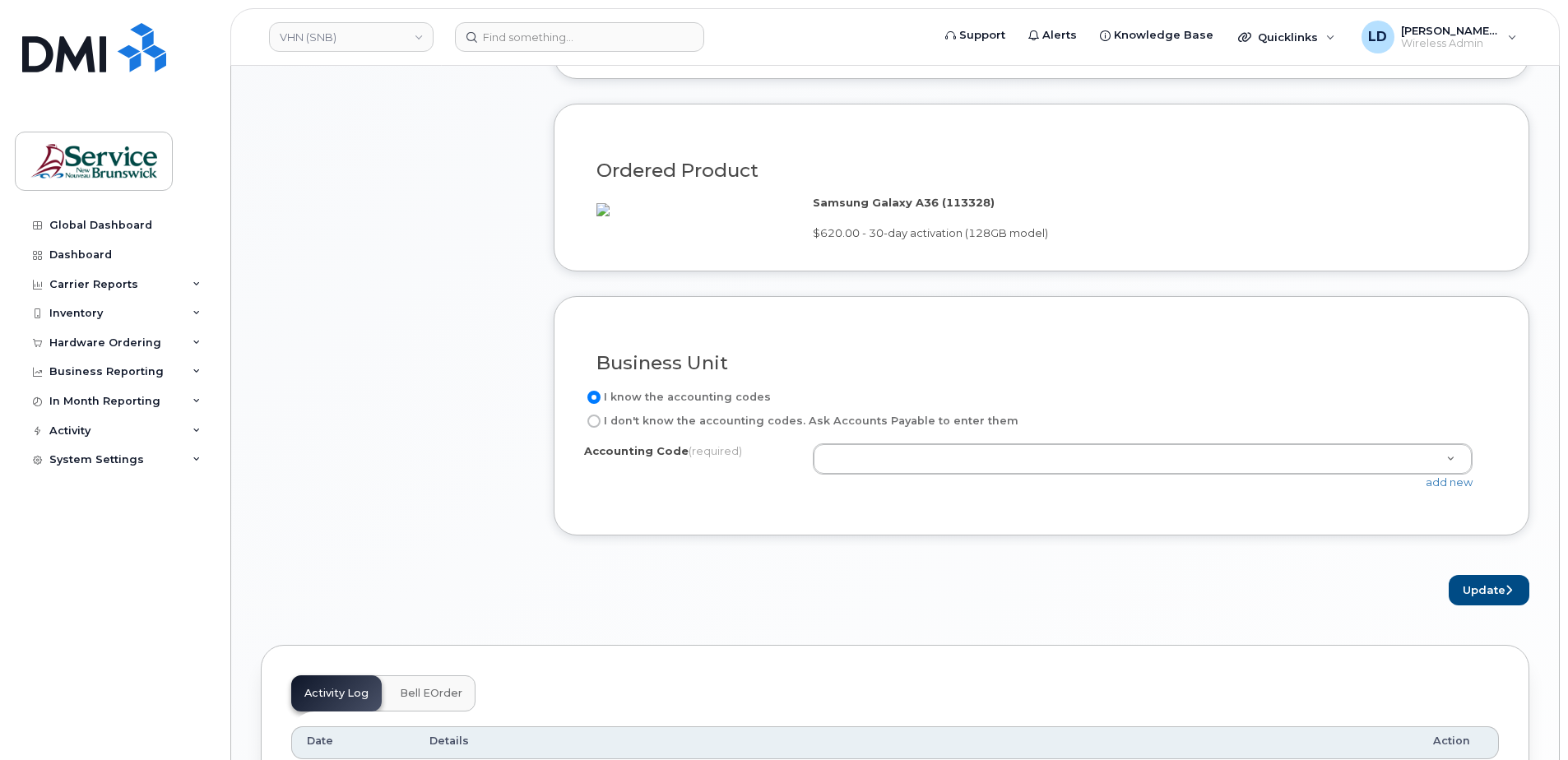
scroll to position [988, 0]
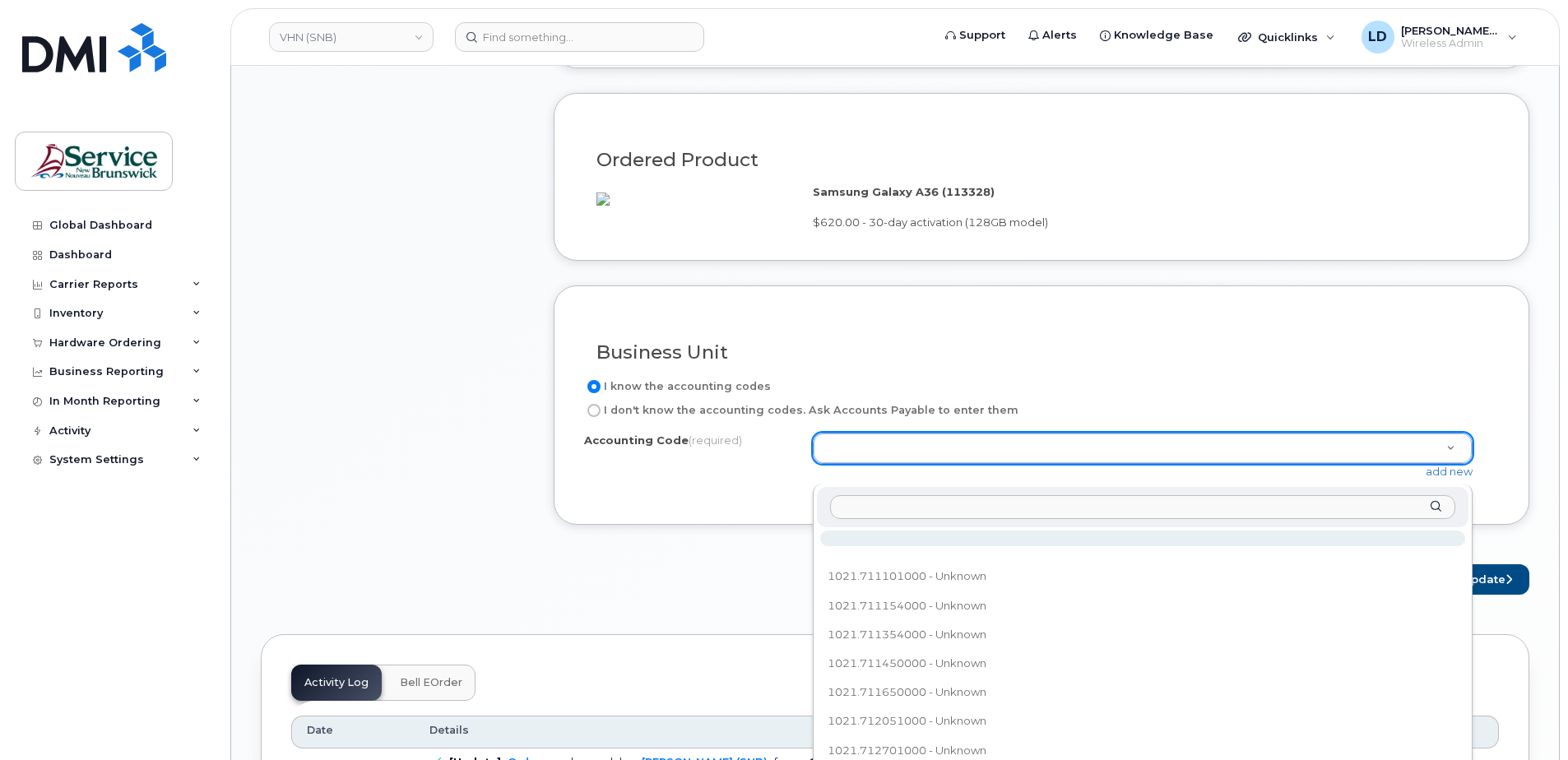
click at [871, 506] on input "text" at bounding box center [1143, 508] width 626 height 24
paste input "602.711205000"
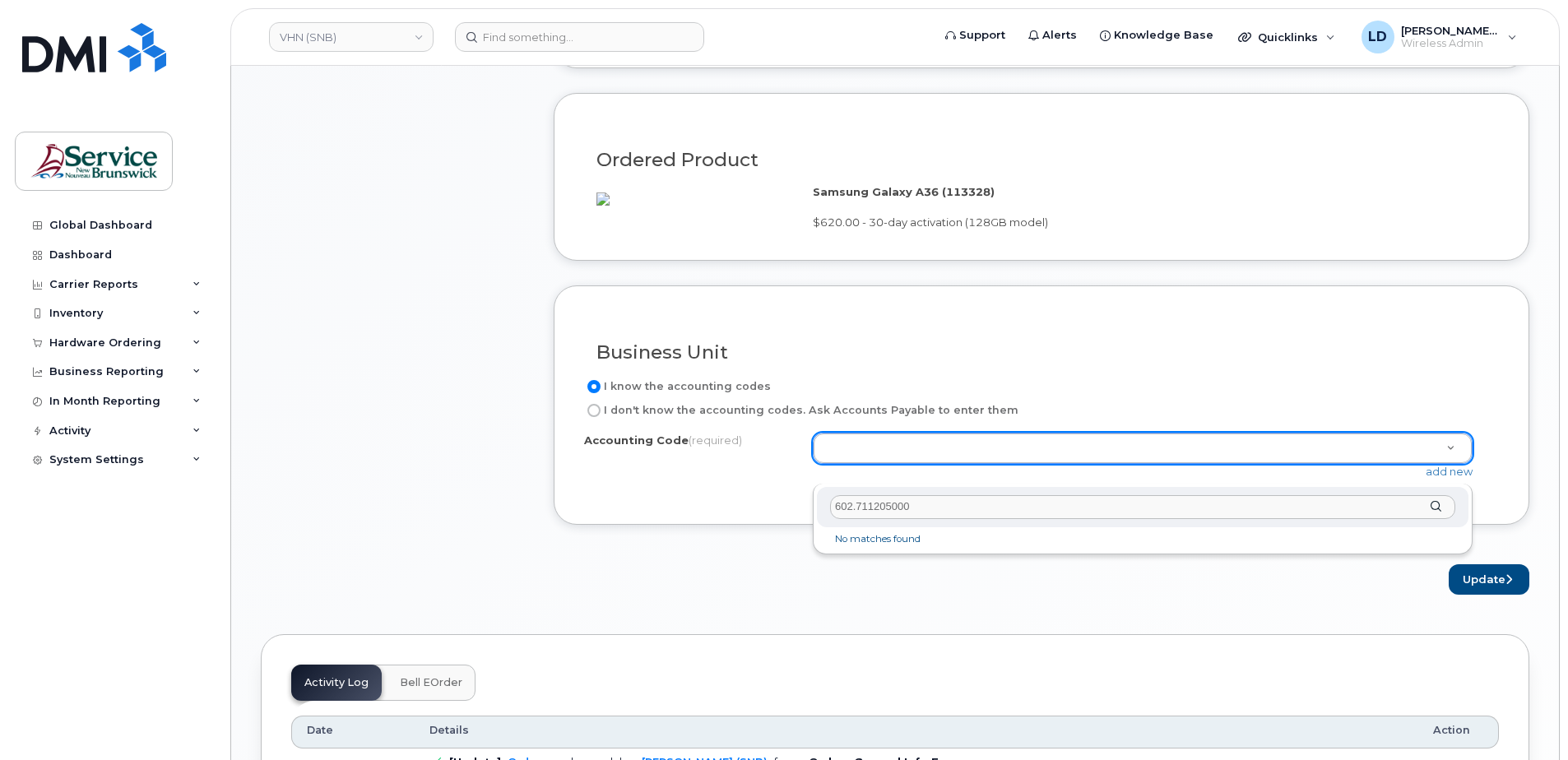
click at [849, 506] on input "602.711205000" at bounding box center [1143, 508] width 626 height 24
click at [851, 504] on input "602.711205000" at bounding box center [1143, 508] width 626 height 24
type input "6021.711205000"
select select "6021.711205000"
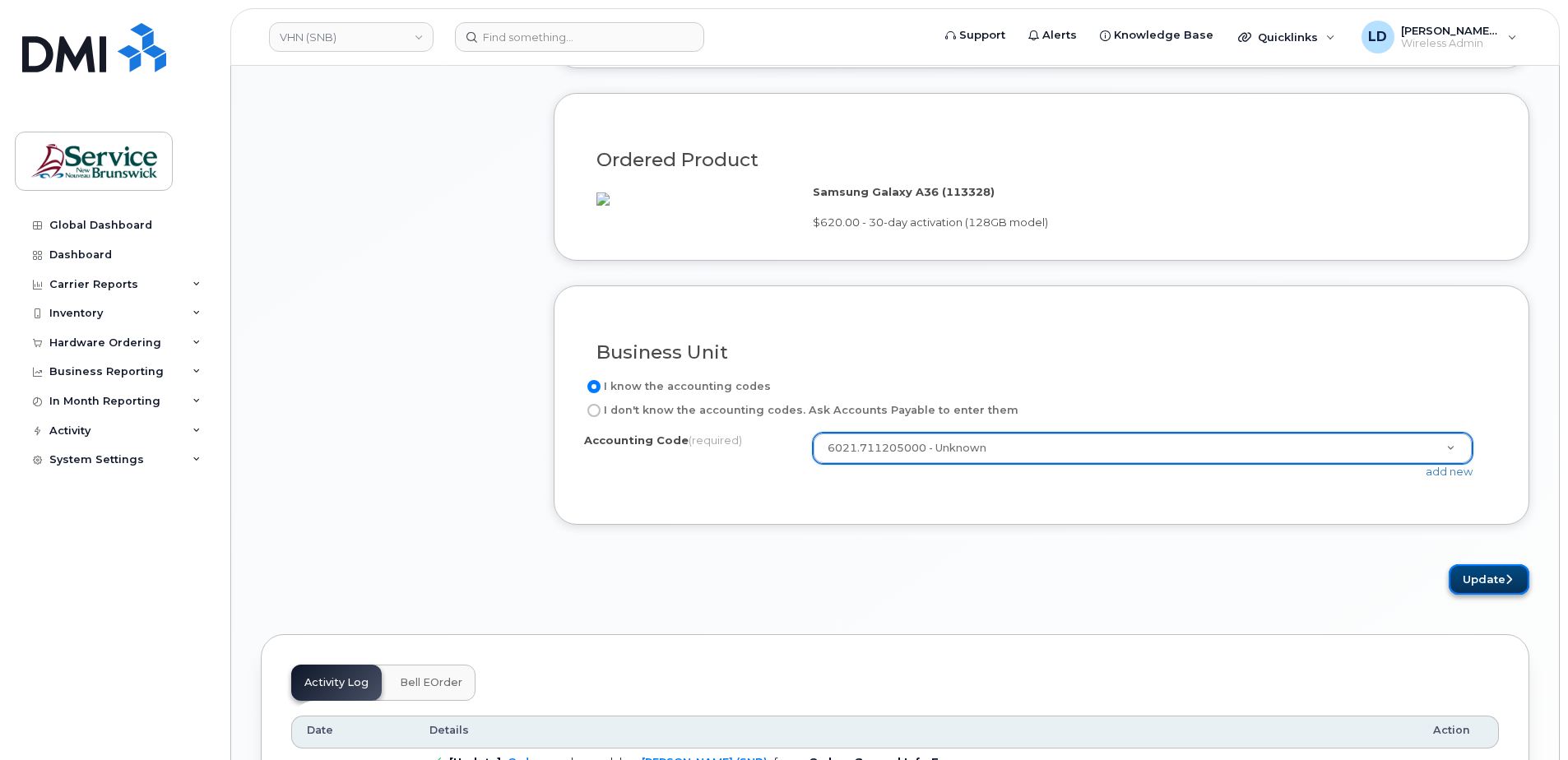
click at [1483, 595] on button "Update" at bounding box center [1489, 579] width 80 height 31
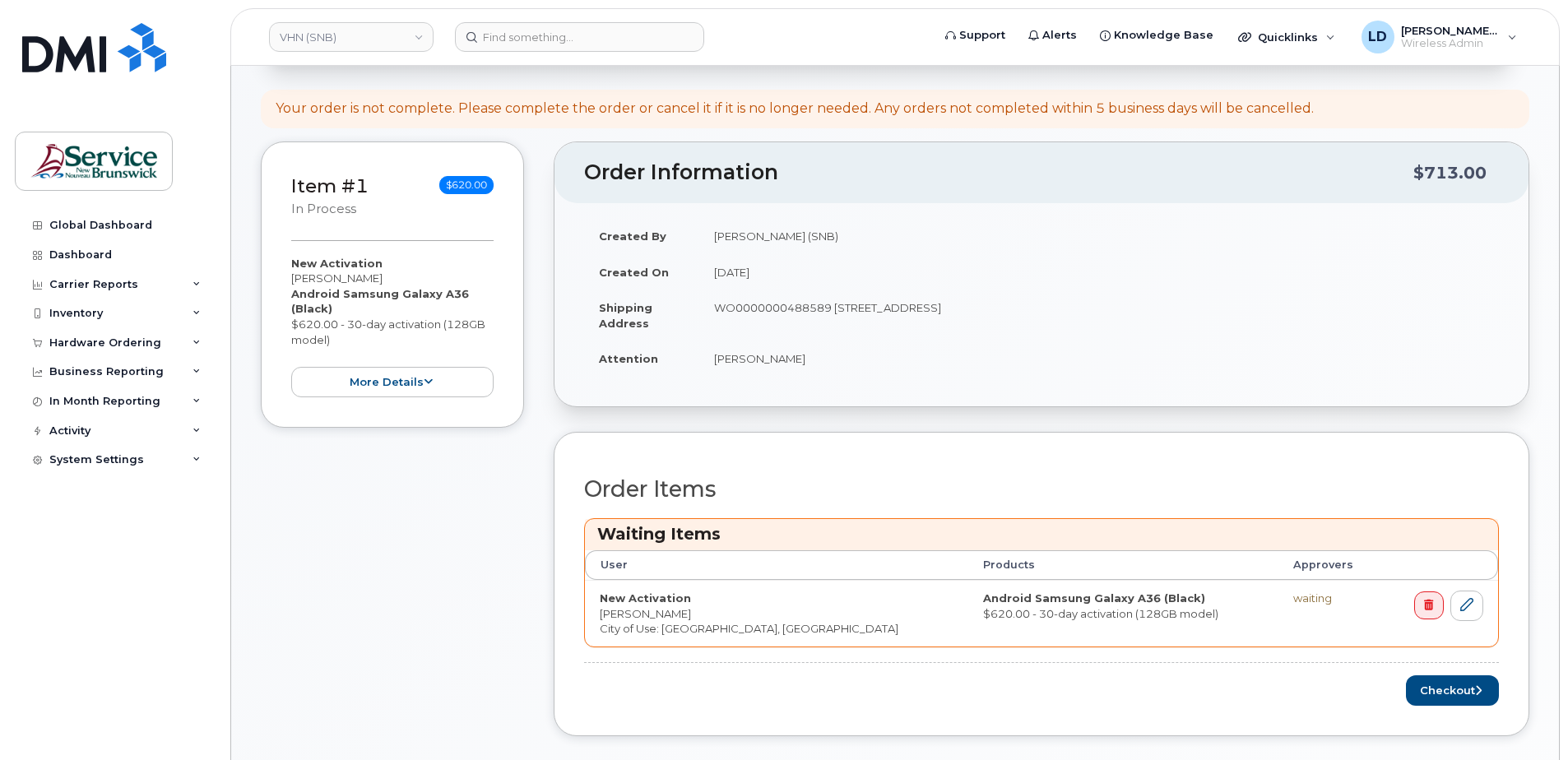
scroll to position [411, 0]
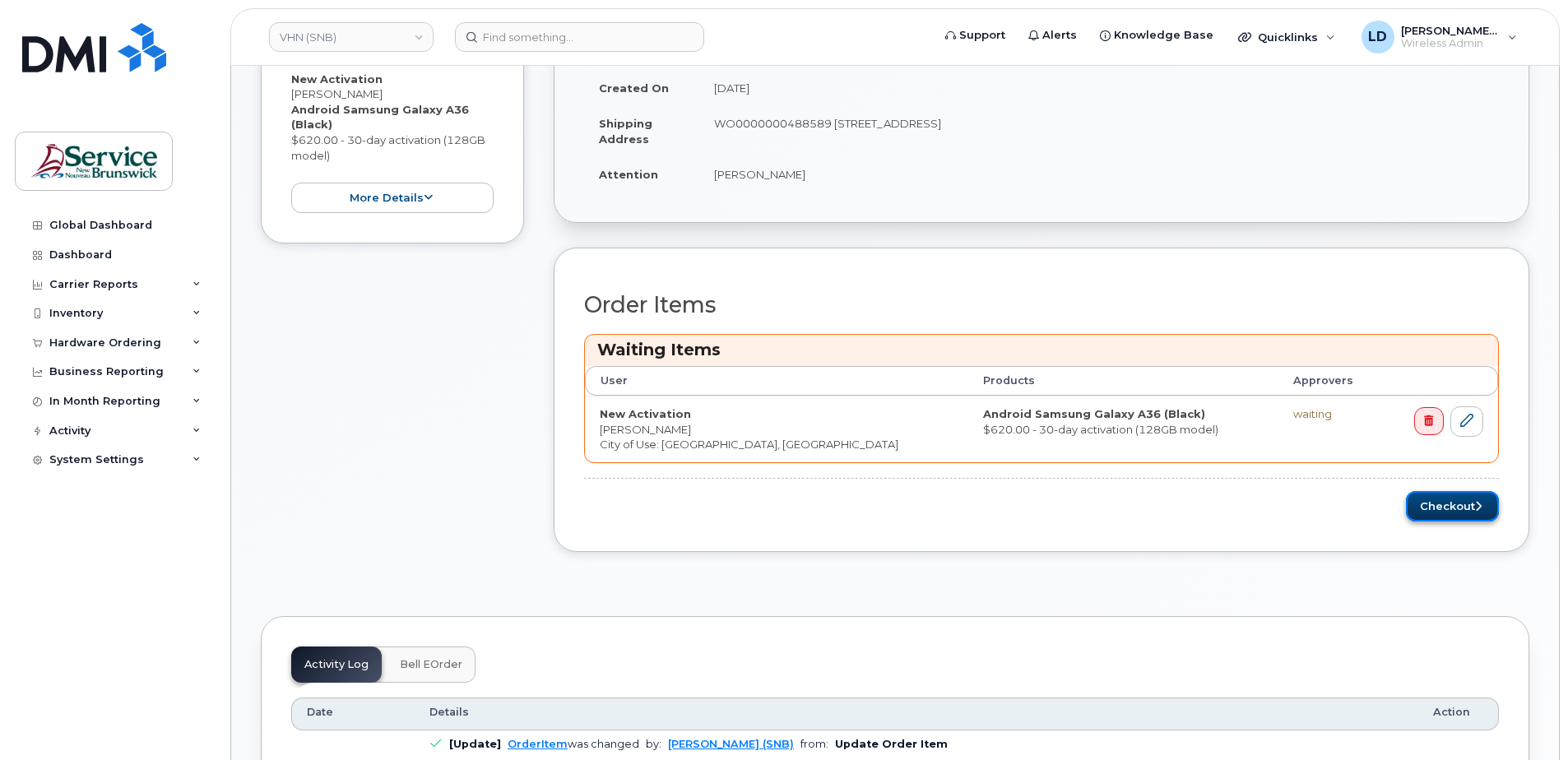
click at [1442, 506] on button "Checkout" at bounding box center [1453, 506] width 93 height 31
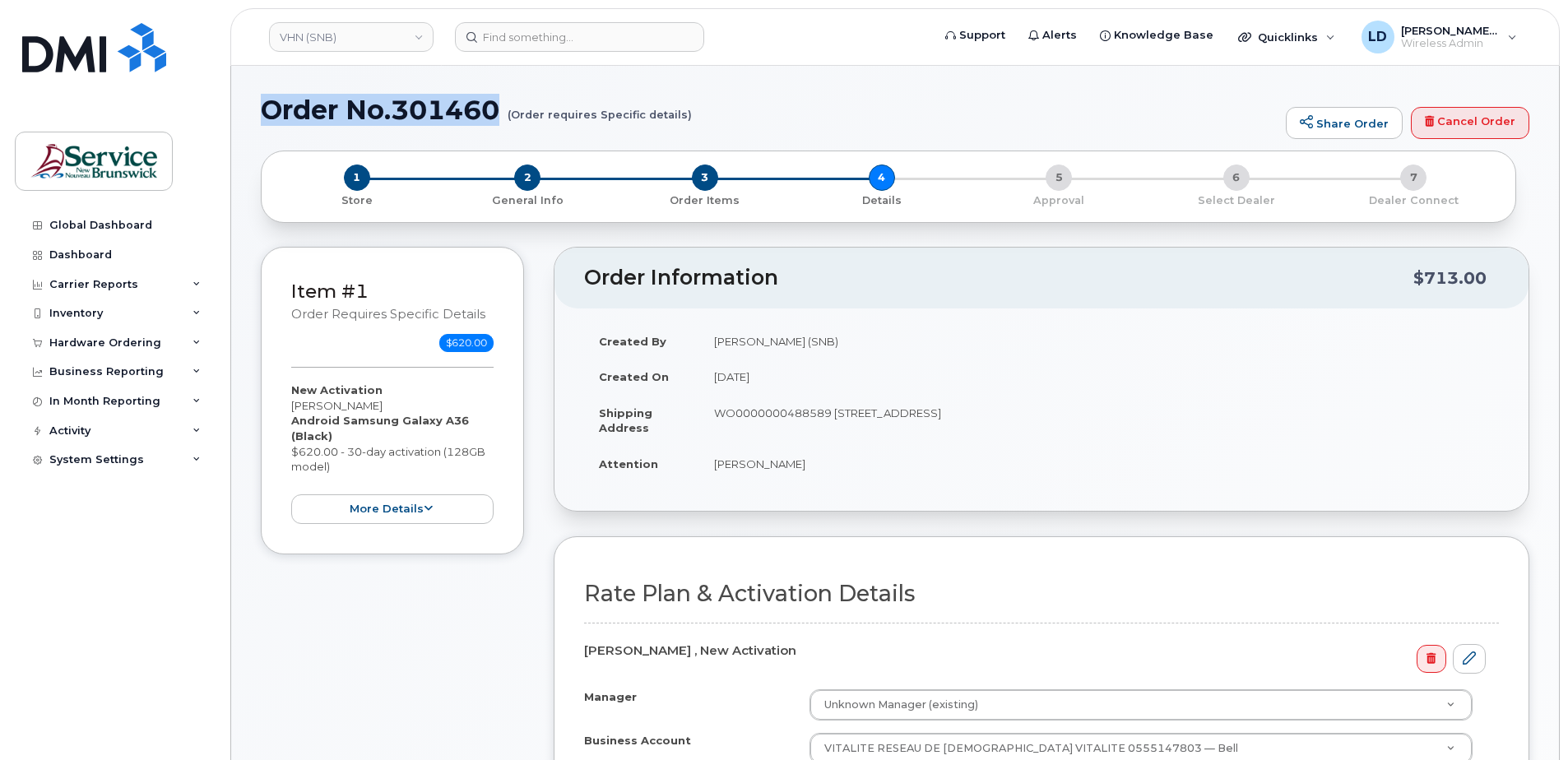
drag, startPoint x: 268, startPoint y: 107, endPoint x: 508, endPoint y: 110, distance: 240.0
click at [508, 110] on h1 "Order No.301460 (Order requires Specific details)" at bounding box center [770, 109] width 1017 height 29
drag, startPoint x: 508, startPoint y: 110, endPoint x: 471, endPoint y: 107, distance: 37.1
copy h1 "Order No.301460"
